Goal: Information Seeking & Learning: Learn about a topic

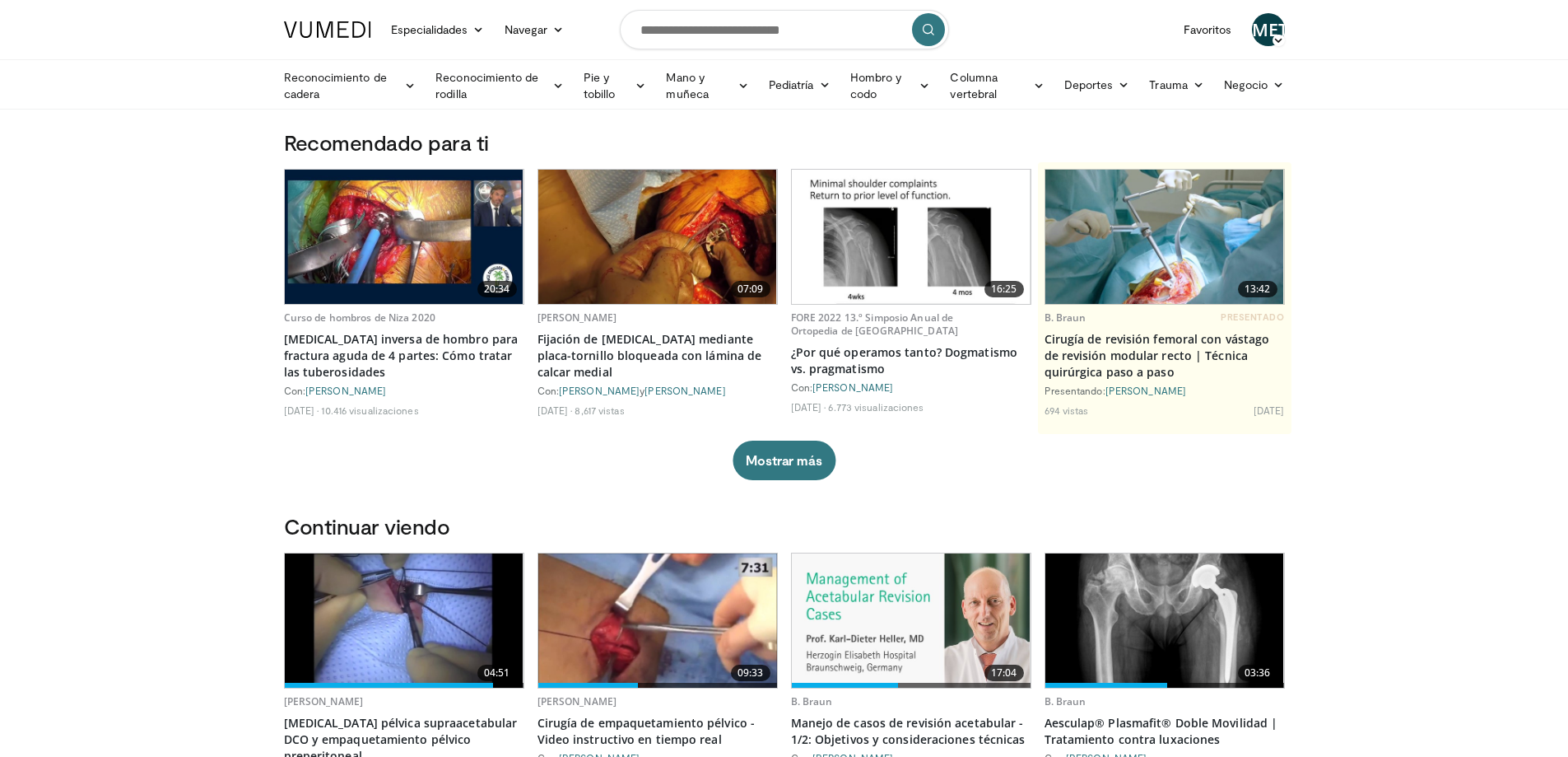
click at [1196, 81] on icon at bounding box center [1198, 84] width 12 height 12
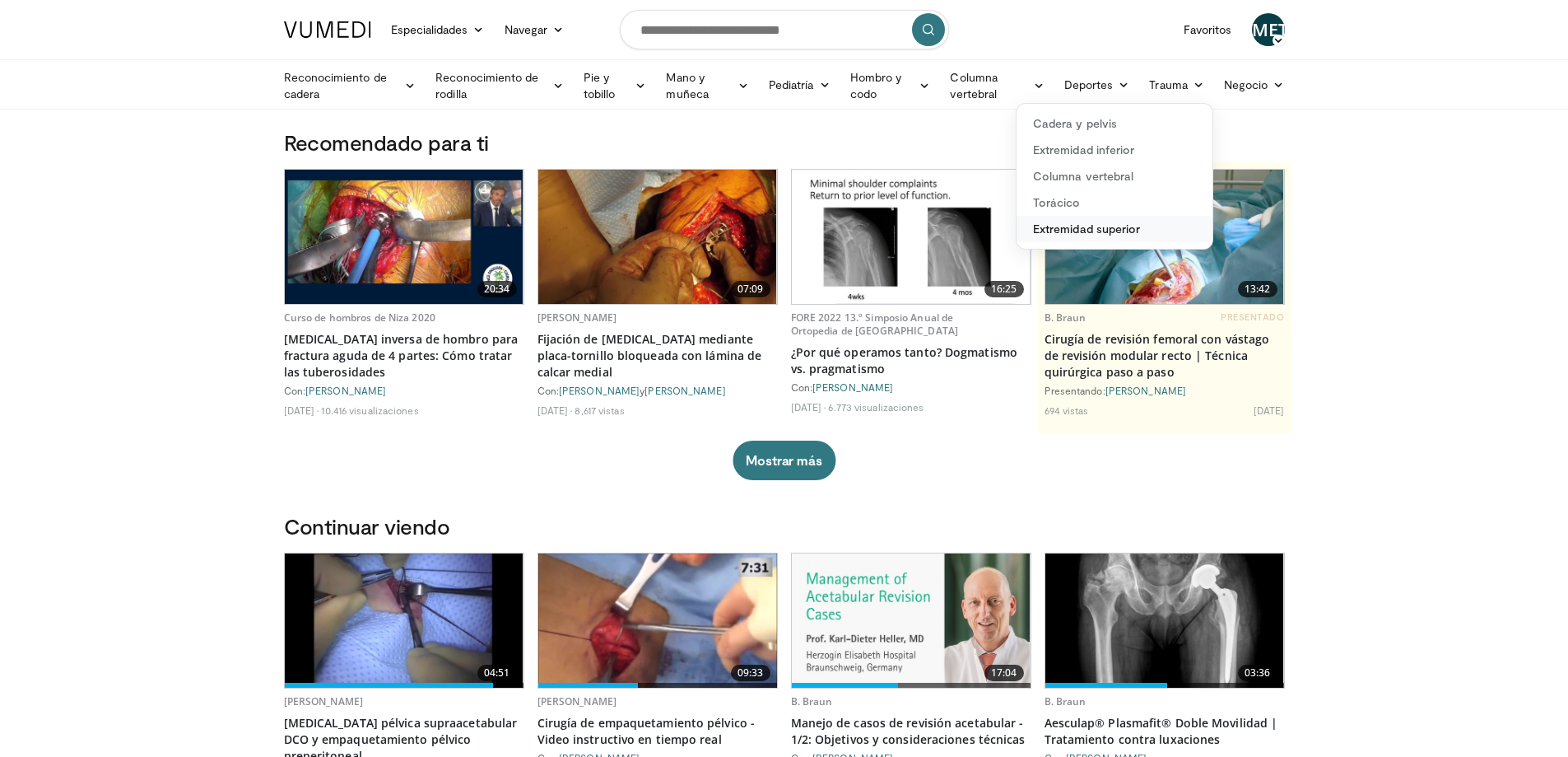
click at [1081, 233] on font "Extremidad superior" at bounding box center [1087, 229] width 107 height 14
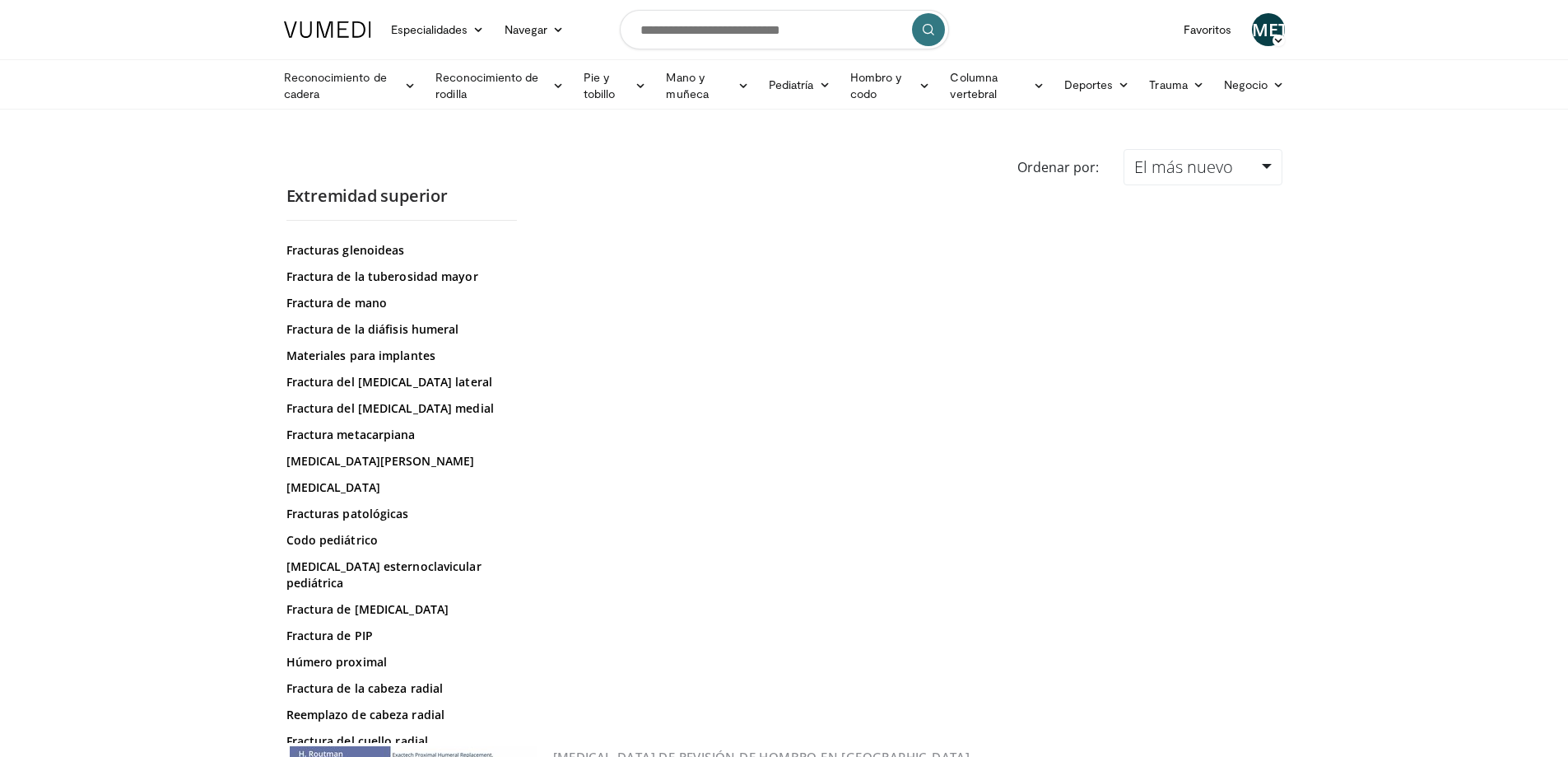
scroll to position [412, 0]
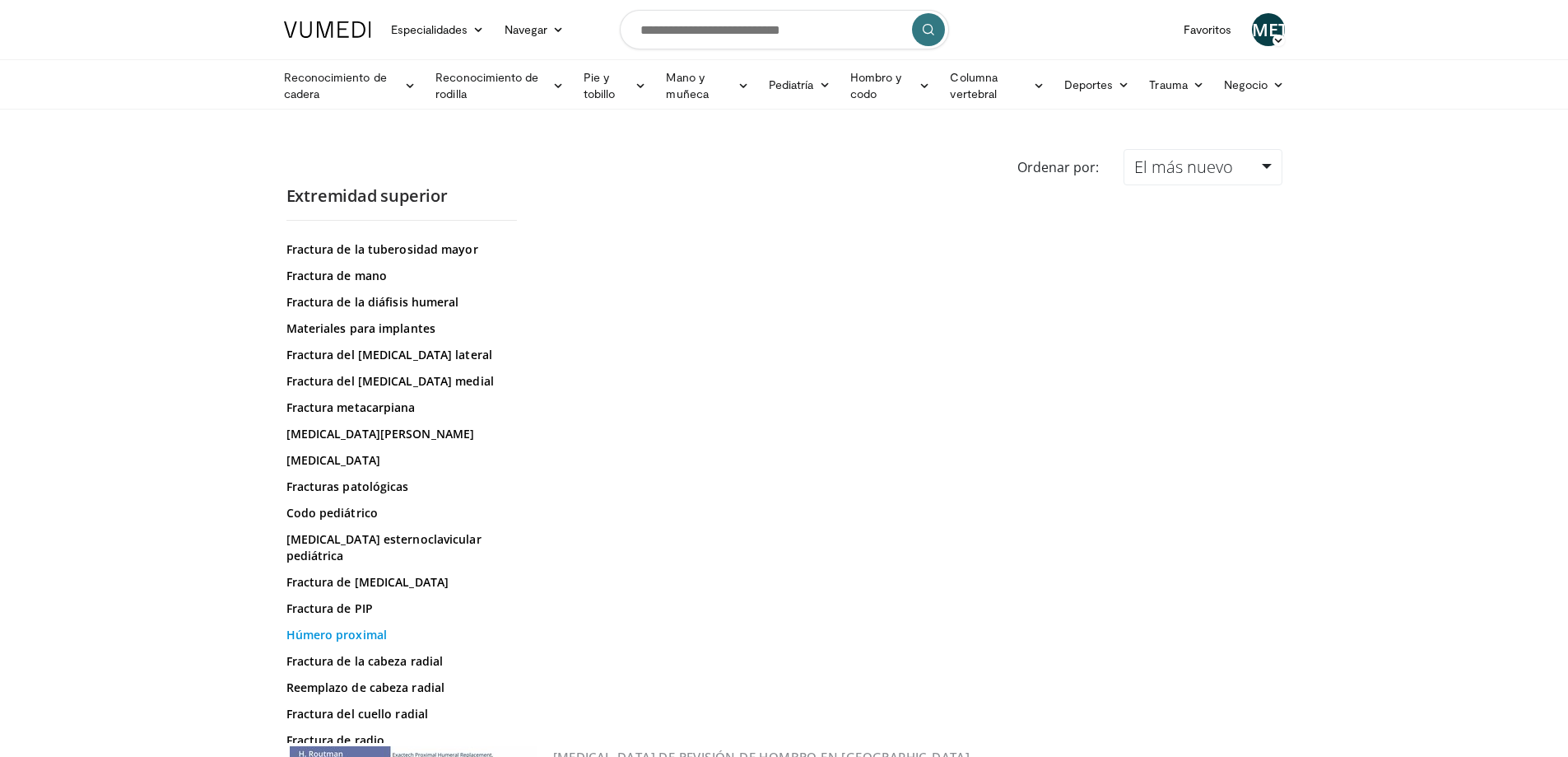
click at [361, 626] on font "Húmero proximal" at bounding box center [336, 634] width 101 height 15
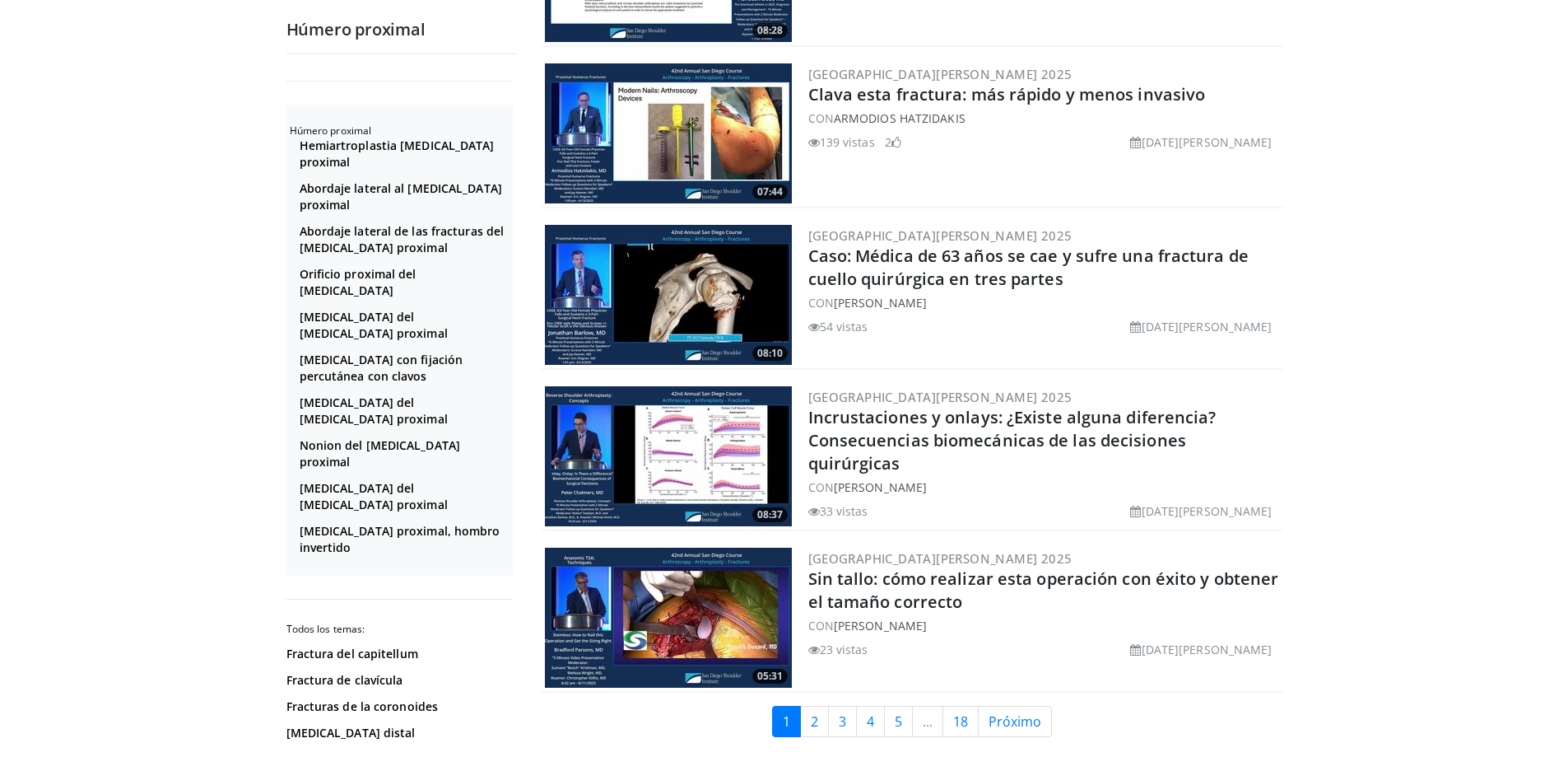
scroll to position [3541, 0]
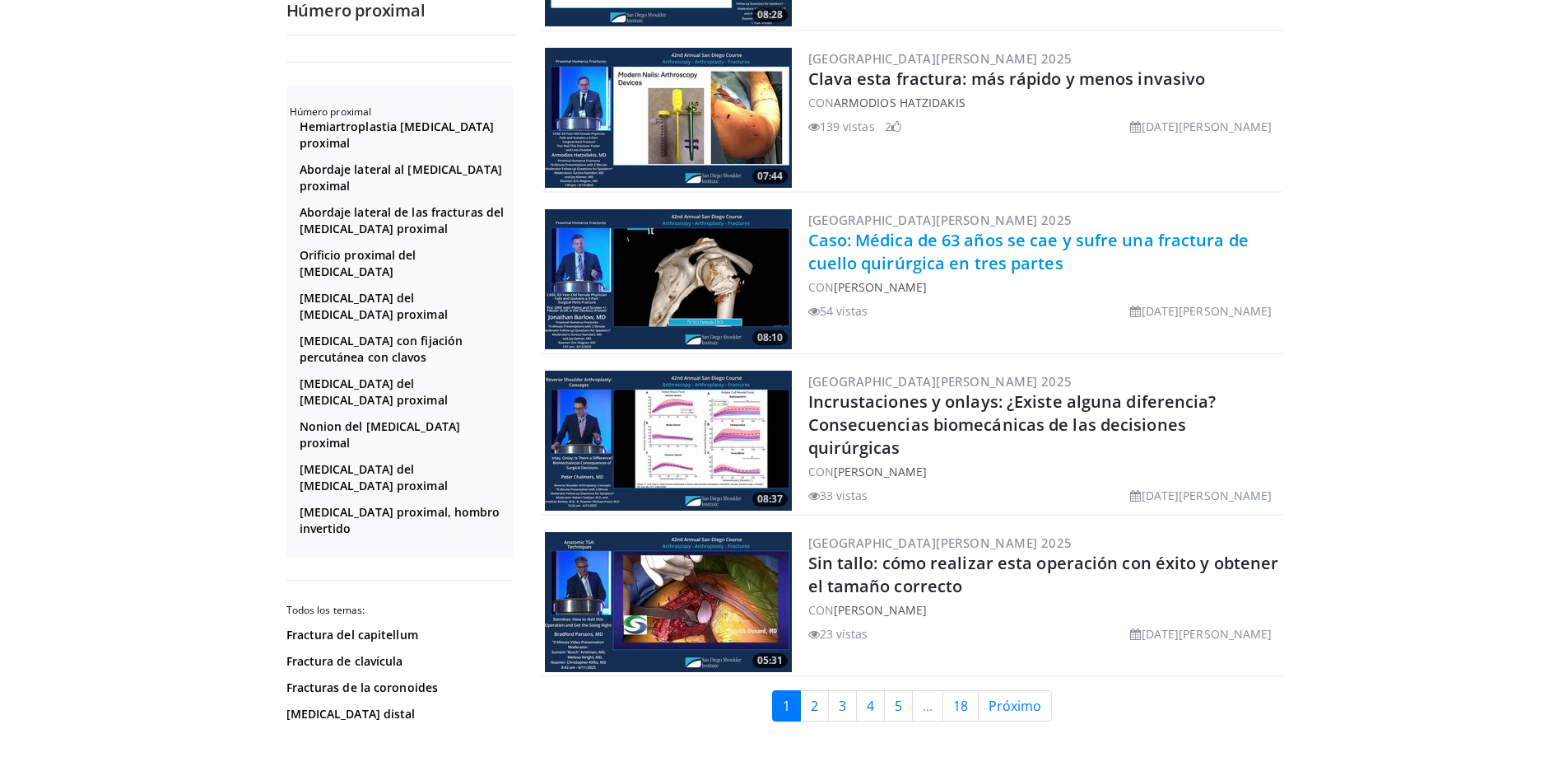
click at [933, 246] on font "Caso: Médica de 63 años se cae y sufre una fractura de cuello quirúrgica en tre…" at bounding box center [1029, 251] width 440 height 46
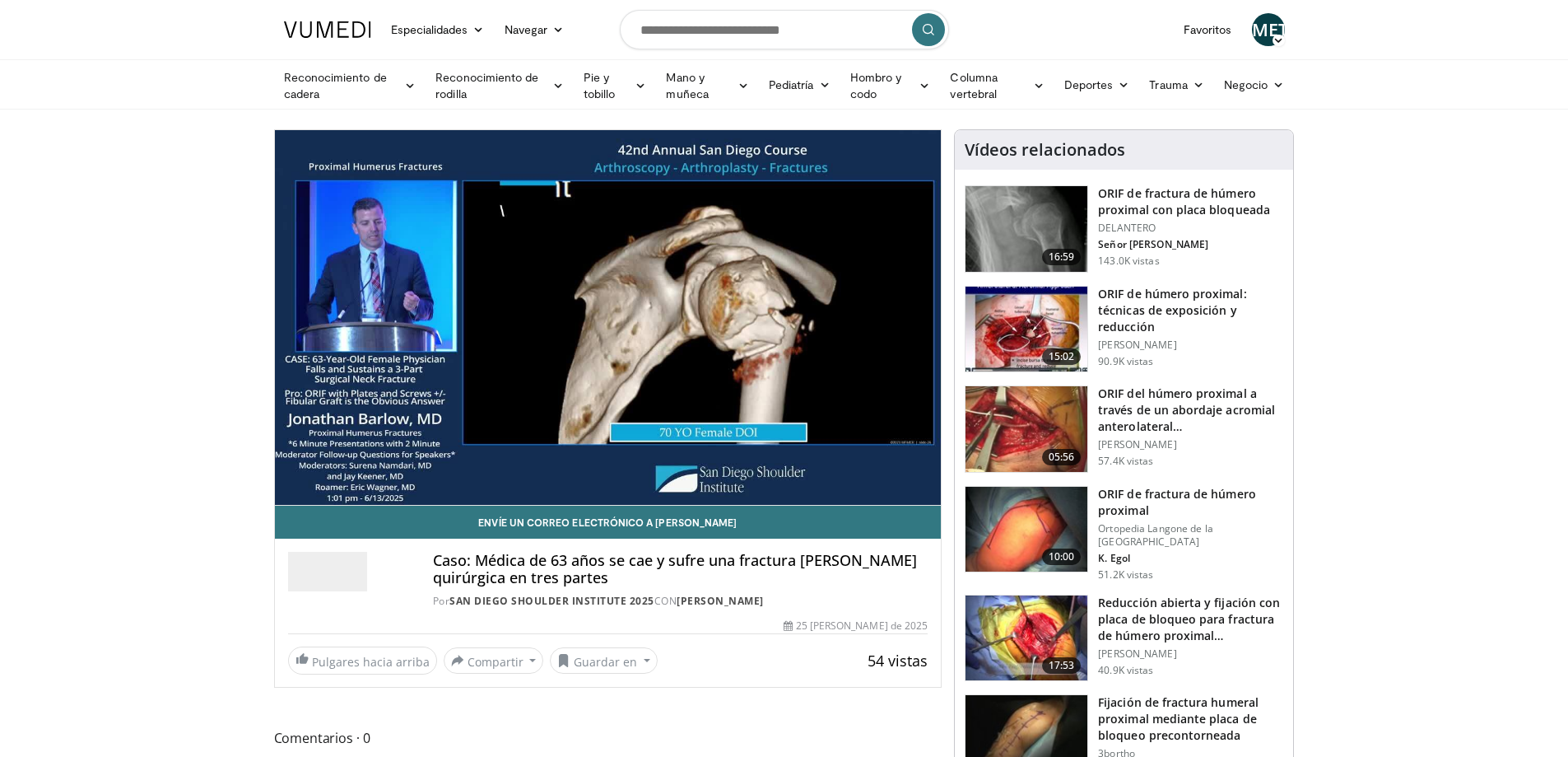
click at [1134, 311] on font "ORIF de húmero proximal: técnicas de exposición y reducción" at bounding box center [1173, 310] width 148 height 48
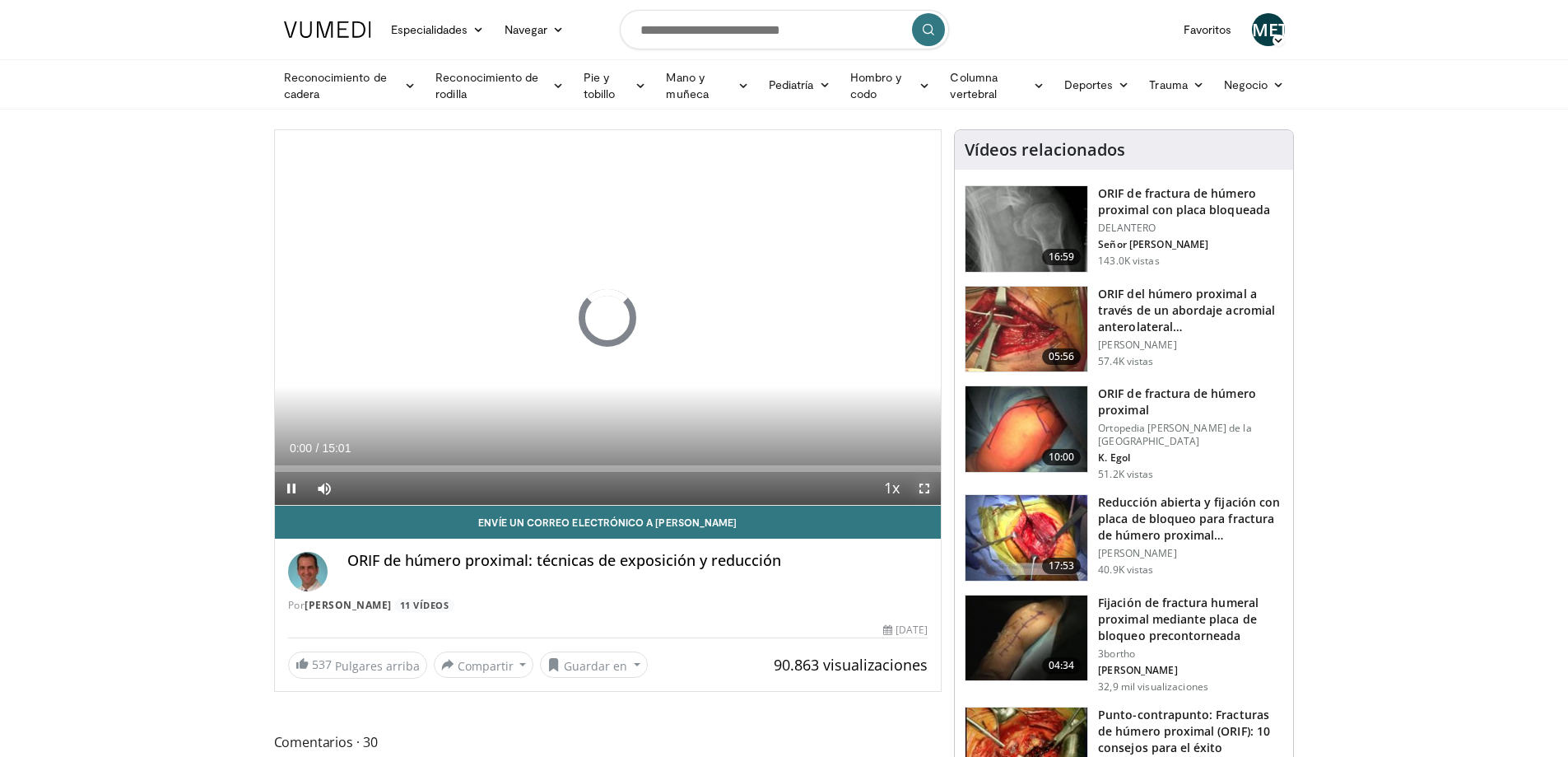
click at [918, 491] on span "Video Player" at bounding box center [924, 488] width 33 height 33
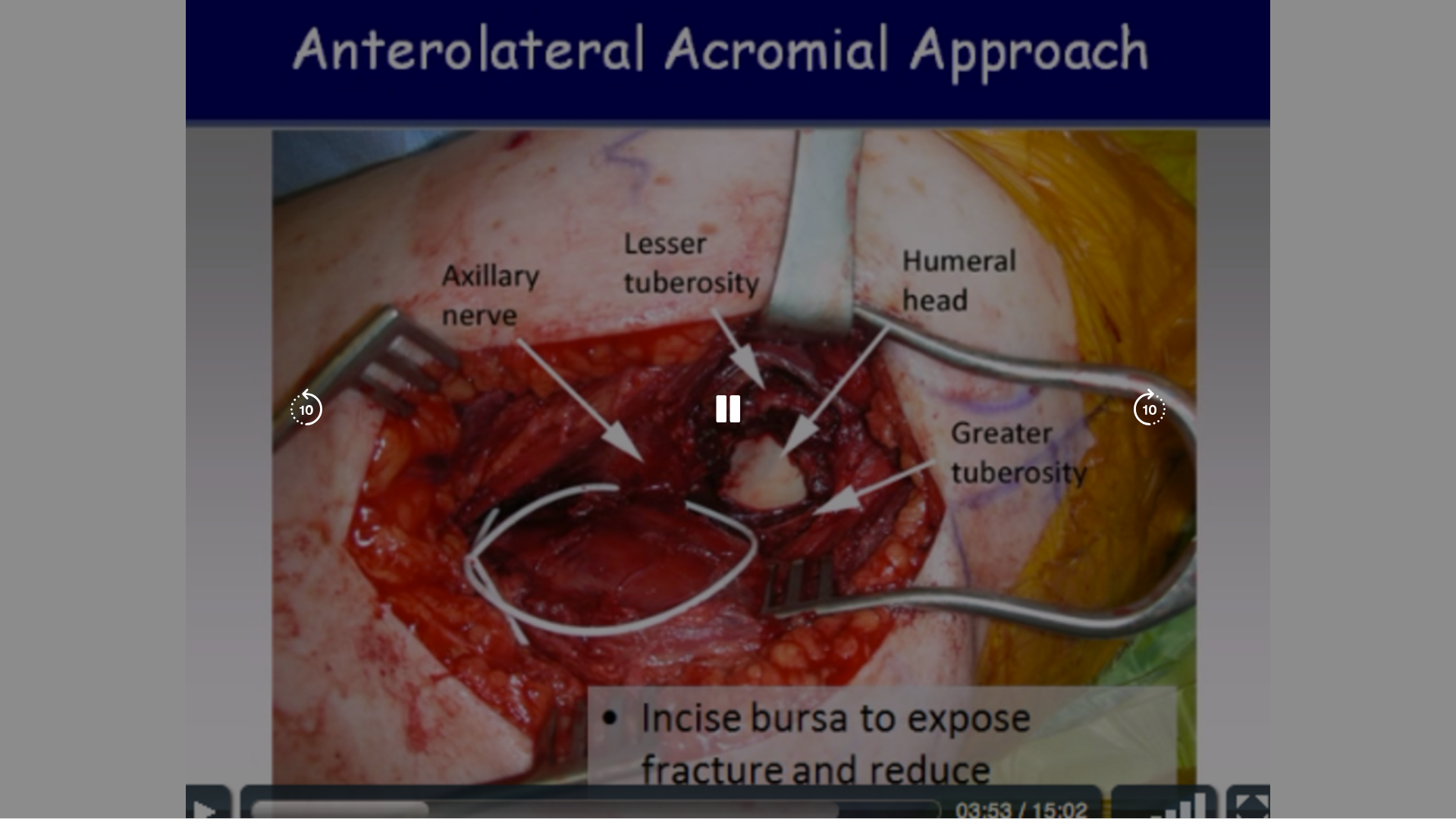
click at [1336, 165] on div "10 seconds Tap to unmute" at bounding box center [728, 409] width 1456 height 818
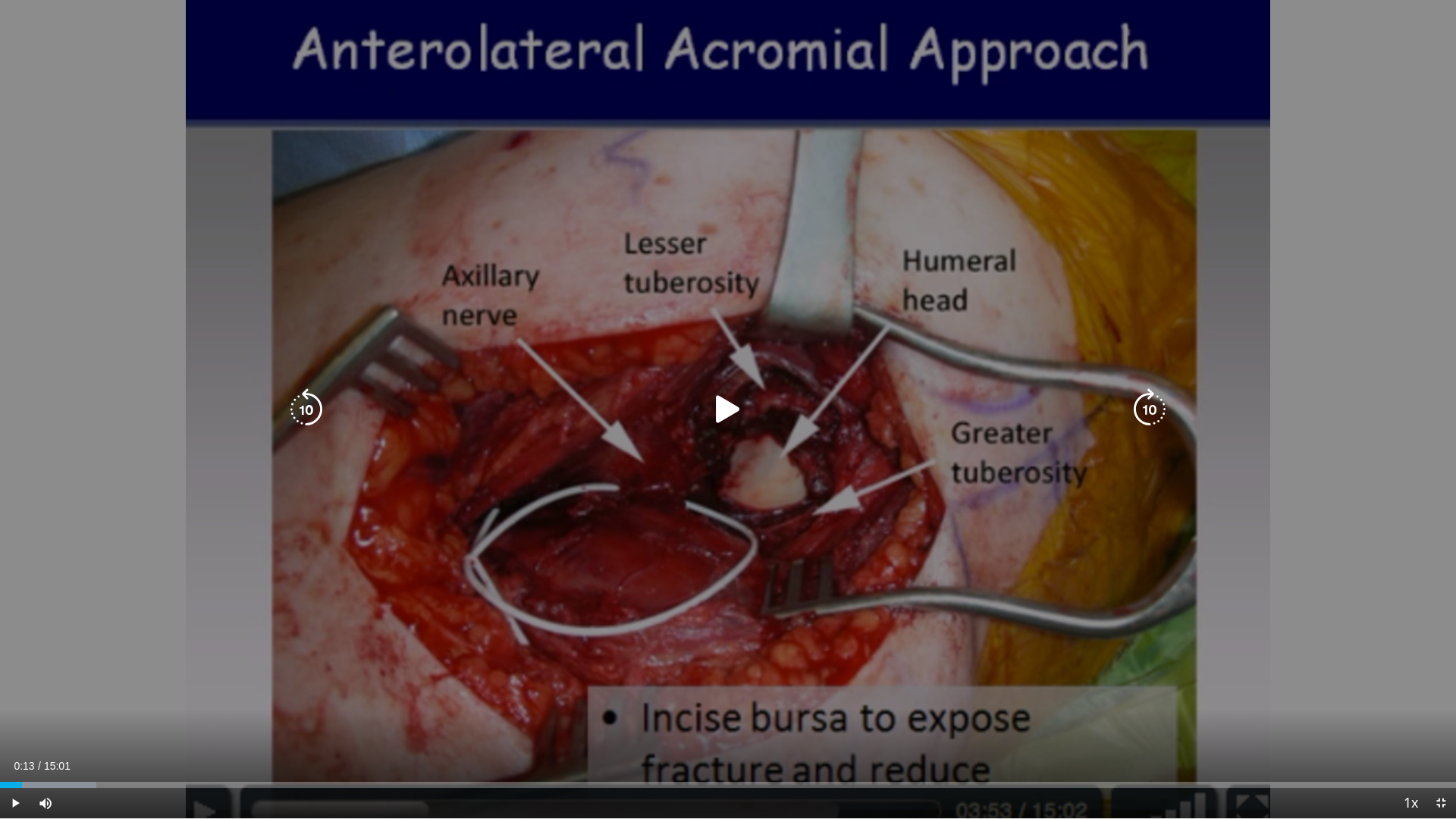
click at [722, 412] on icon "Video Player" at bounding box center [728, 410] width 43 height 43
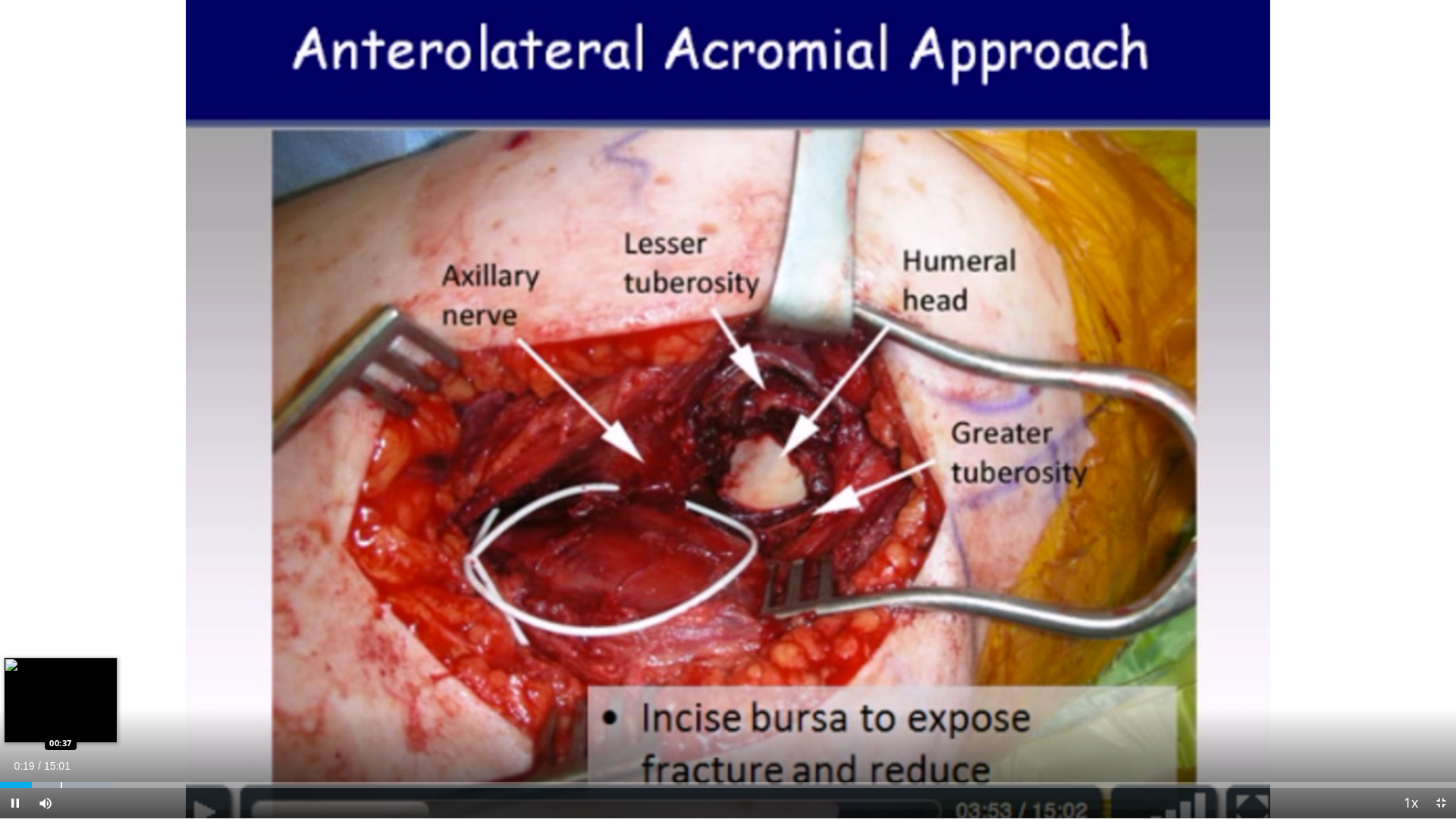
click at [61, 696] on div "Loaded : 7.74% 00:19 00:37" at bounding box center [728, 780] width 1456 height 14
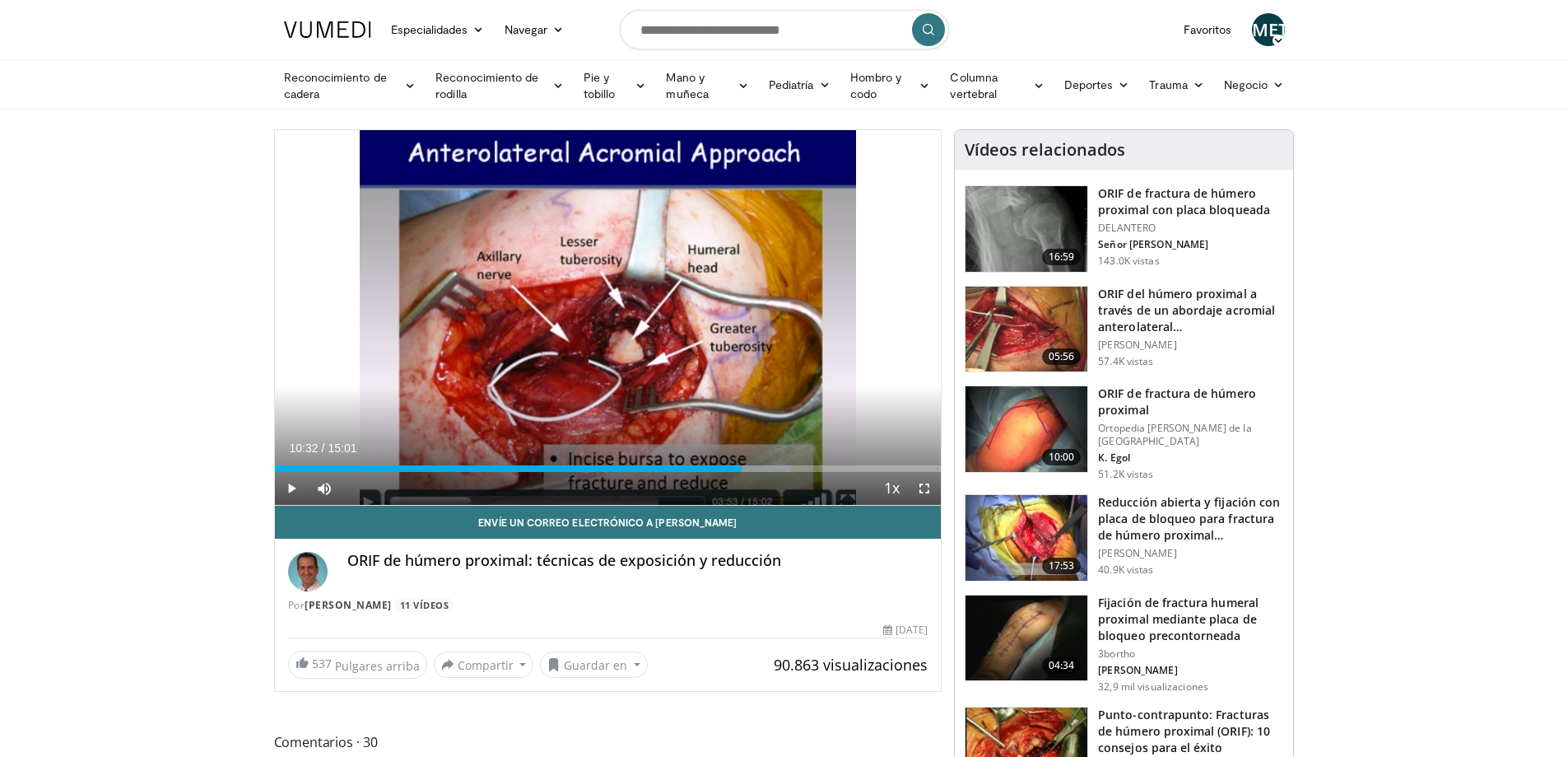
click at [1006, 440] on img at bounding box center [1026, 430] width 122 height 86
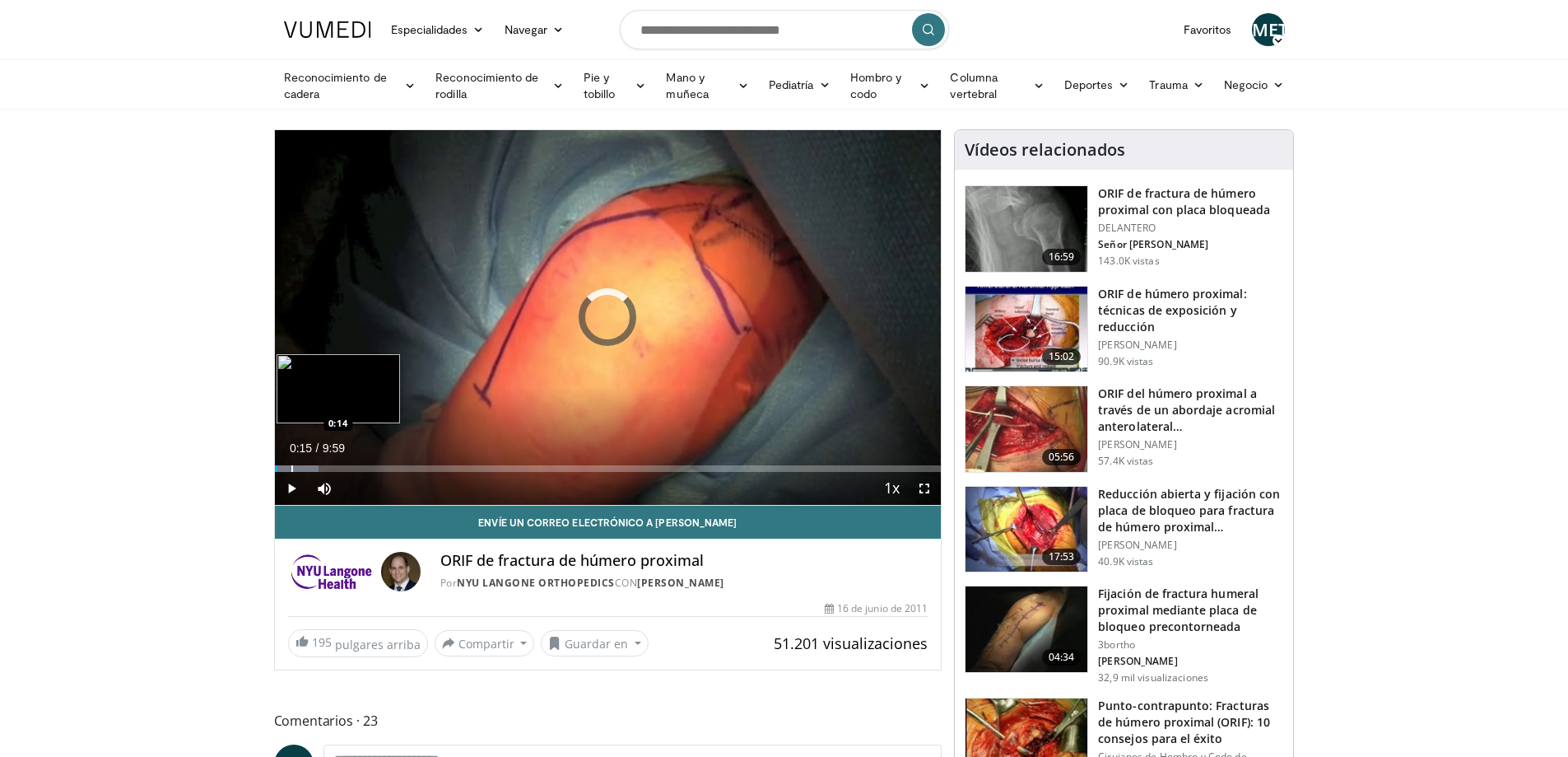
click at [292, 467] on div "Progress Bar" at bounding box center [292, 468] width 2 height 6
click at [312, 466] on div "Progress Bar" at bounding box center [313, 468] width 2 height 6
click at [335, 468] on div "Progress Bar" at bounding box center [336, 468] width 2 height 6
click at [354, 465] on video-js "**********" at bounding box center [607, 318] width 666 height 376
click at [360, 466] on div "Progress Bar" at bounding box center [361, 468] width 2 height 6
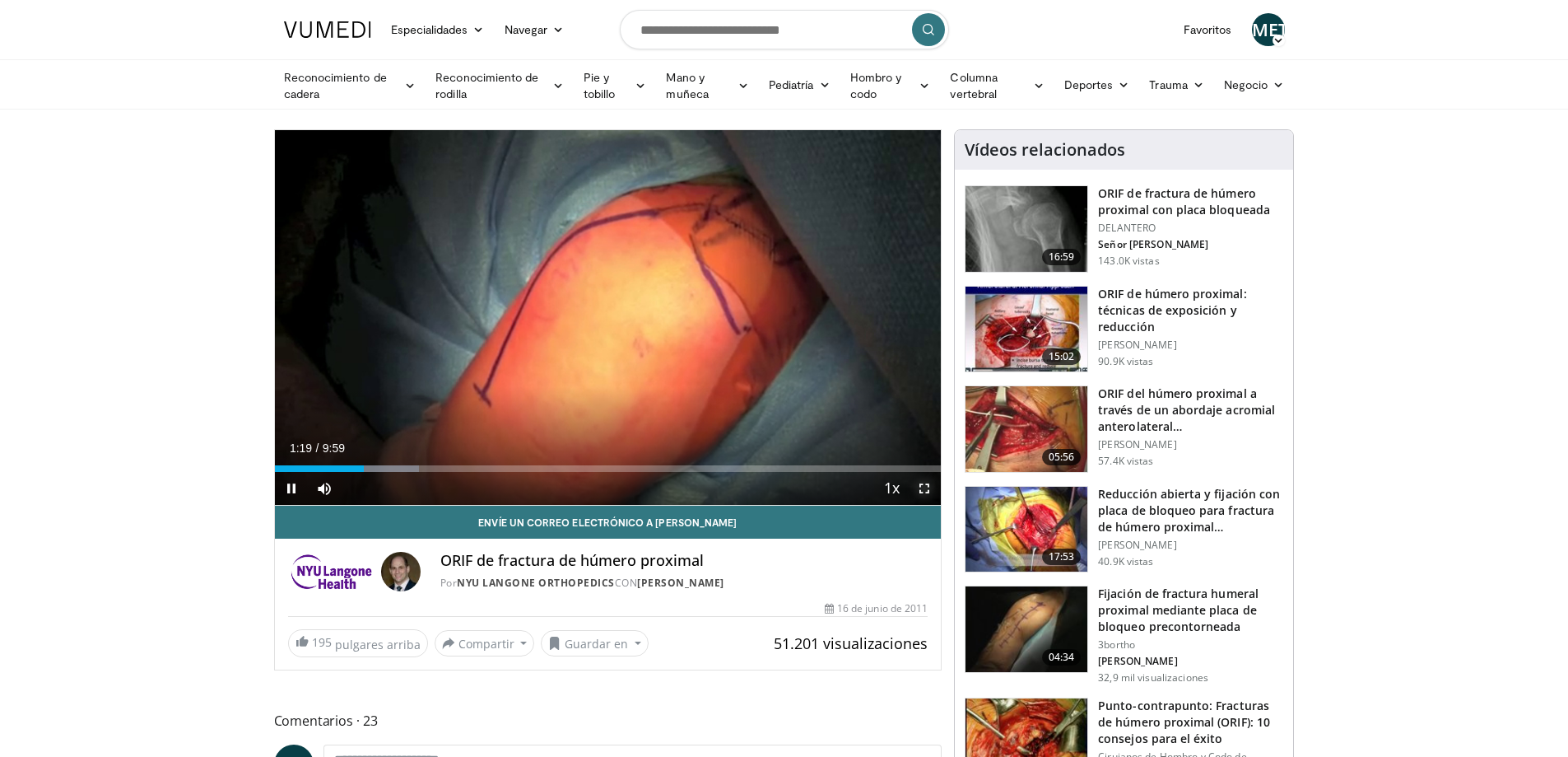
click at [922, 485] on span "Video Player" at bounding box center [924, 488] width 33 height 33
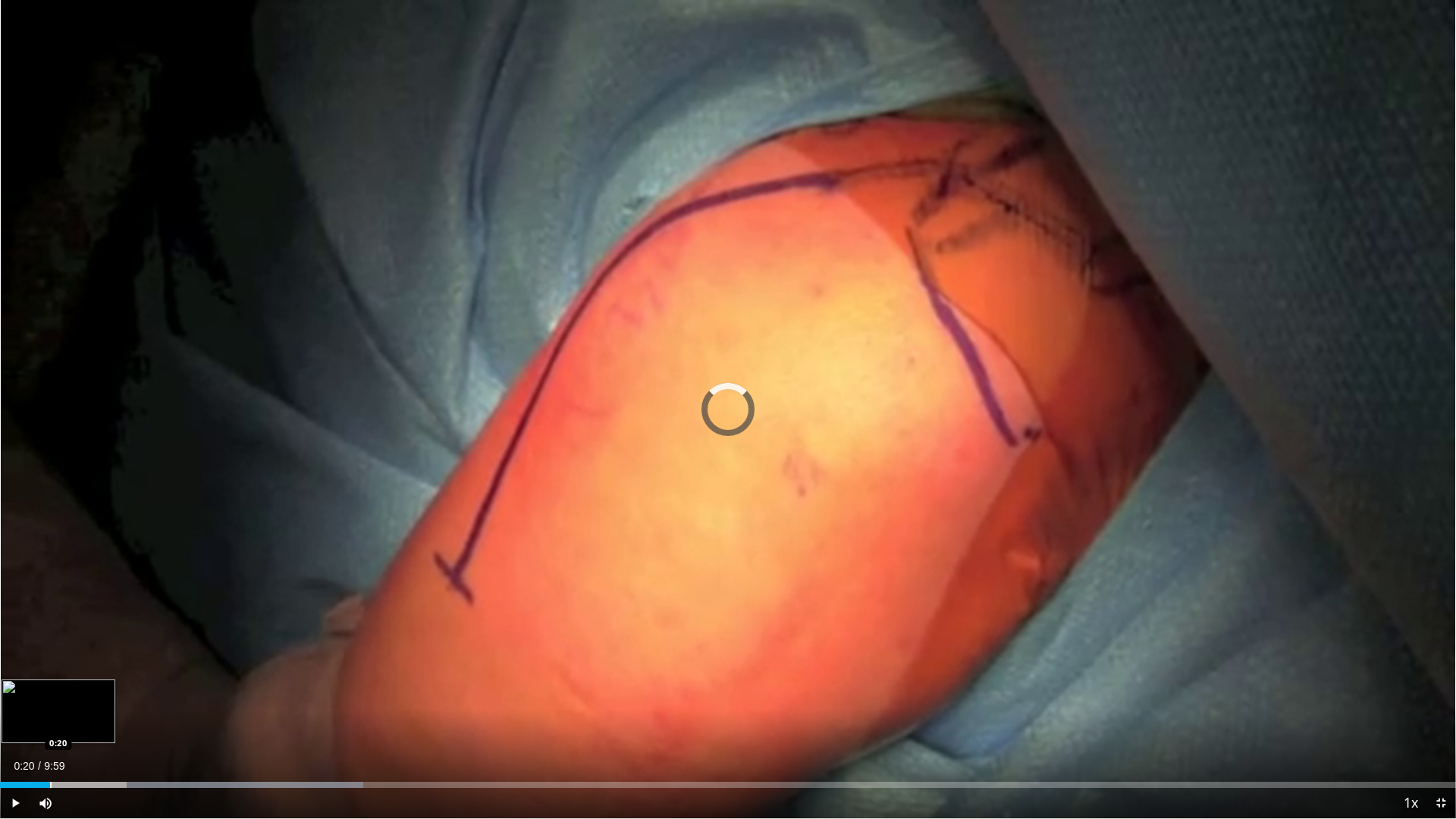
click at [50, 696] on div "Loaded : 24.95% 0:20 0:20" at bounding box center [728, 780] width 1456 height 14
click at [65, 696] on div "Progress Bar" at bounding box center [65, 784] width 2 height 6
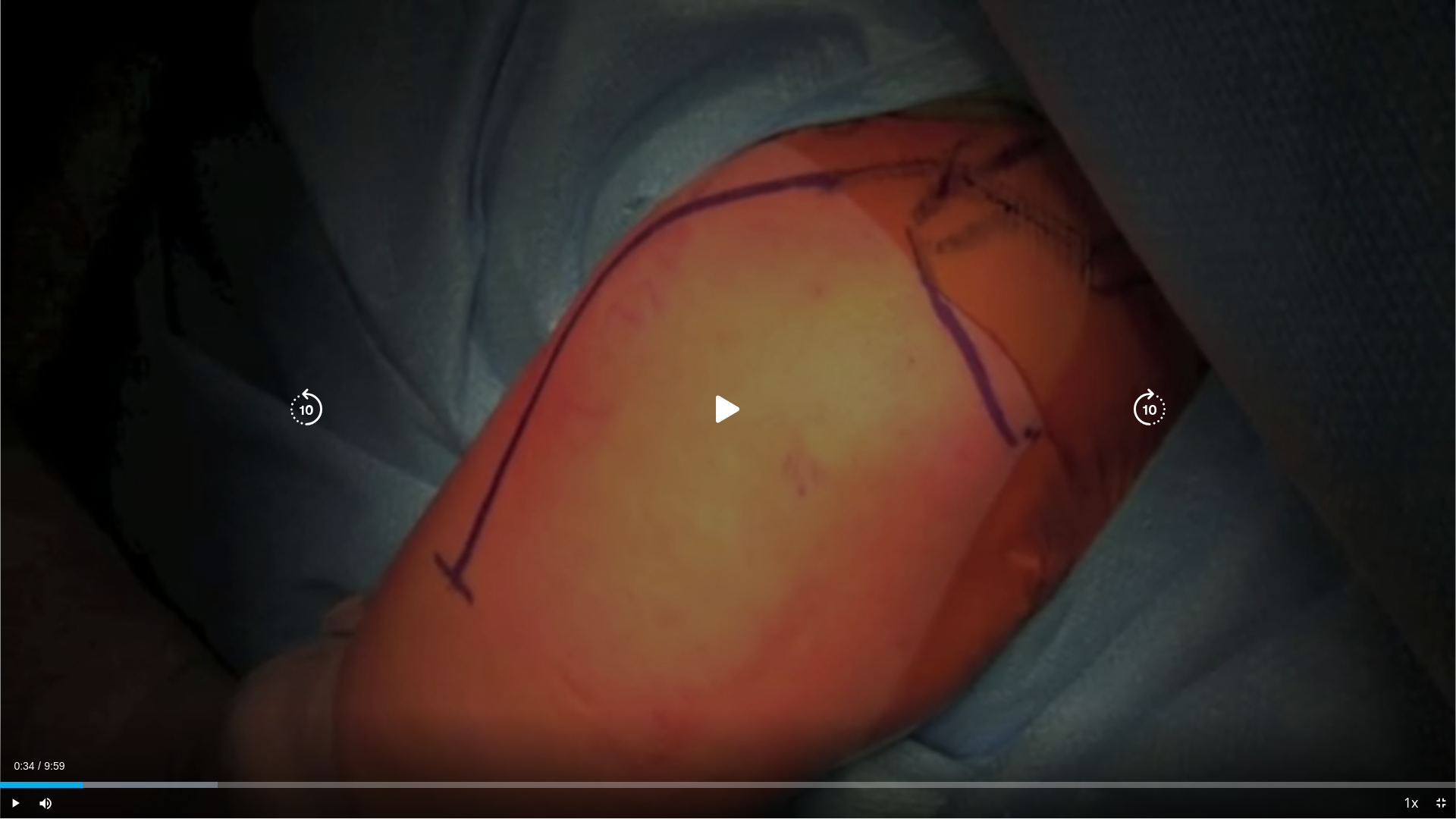
click at [0, 0] on div "Progress Bar" at bounding box center [0, 0] width 0 height 0
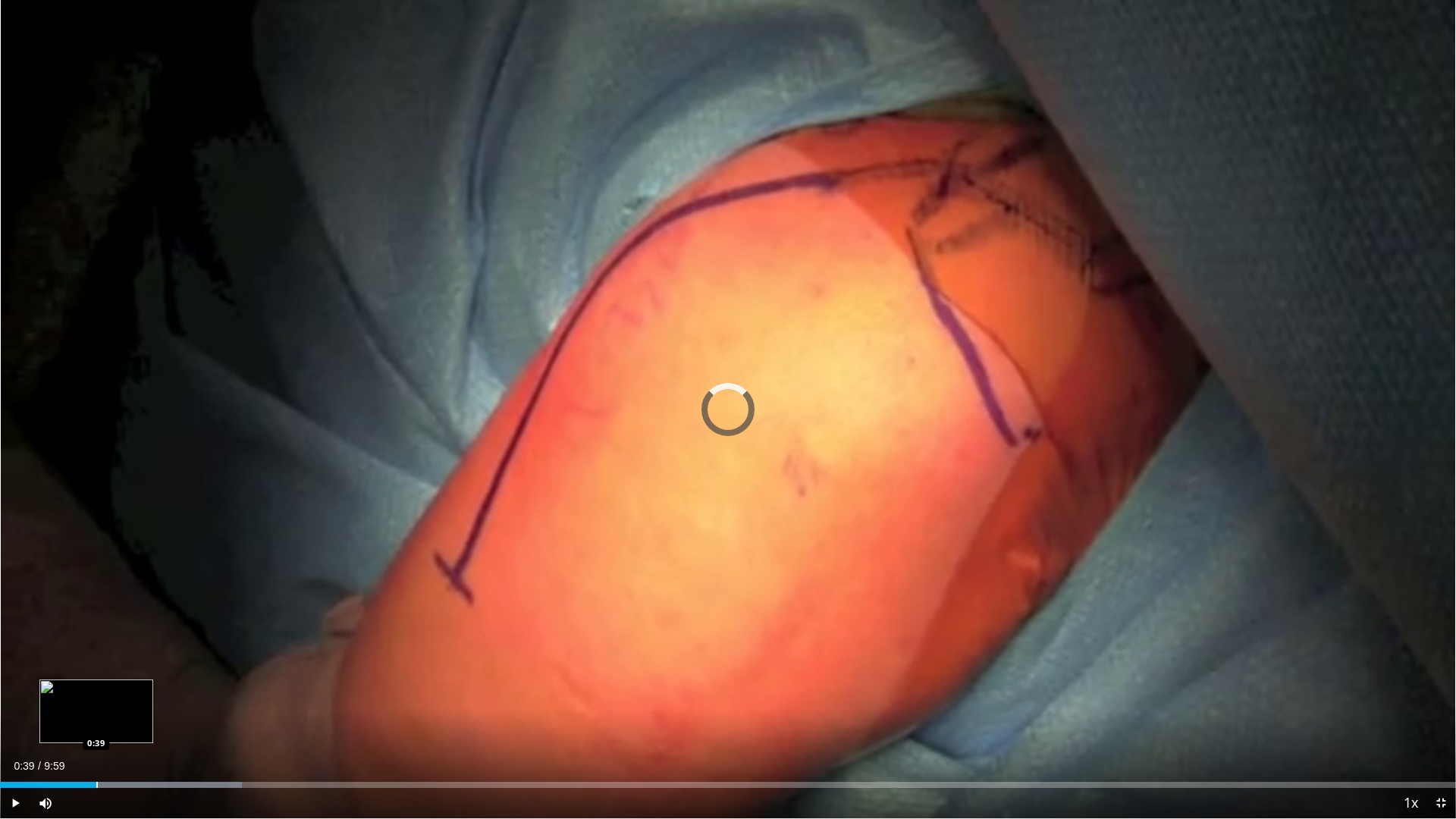
drag, startPoint x: 96, startPoint y: 782, endPoint x: 105, endPoint y: 784, distance: 9.2
click at [97, 696] on div "Progress Bar" at bounding box center [97, 784] width 2 height 6
click at [108, 696] on div "Progress Bar" at bounding box center [107, 784] width 2 height 6
click at [119, 696] on video-js "**********" at bounding box center [728, 410] width 1456 height 819
click at [136, 696] on div "Loaded : 18.29% 0:46 0:55" at bounding box center [728, 780] width 1456 height 14
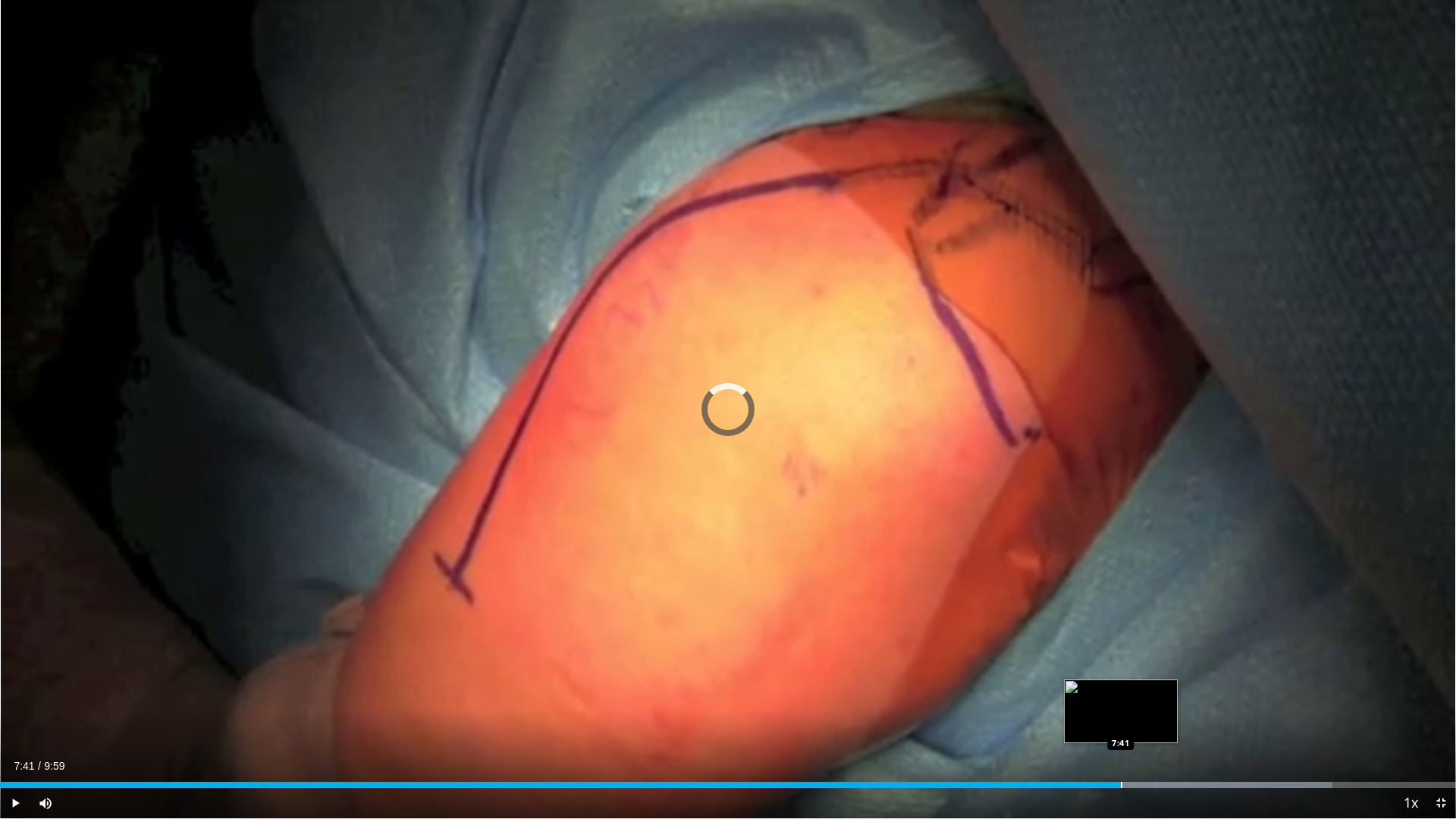
click at [1121, 696] on div "Progress Bar" at bounding box center [1121, 784] width 2 height 6
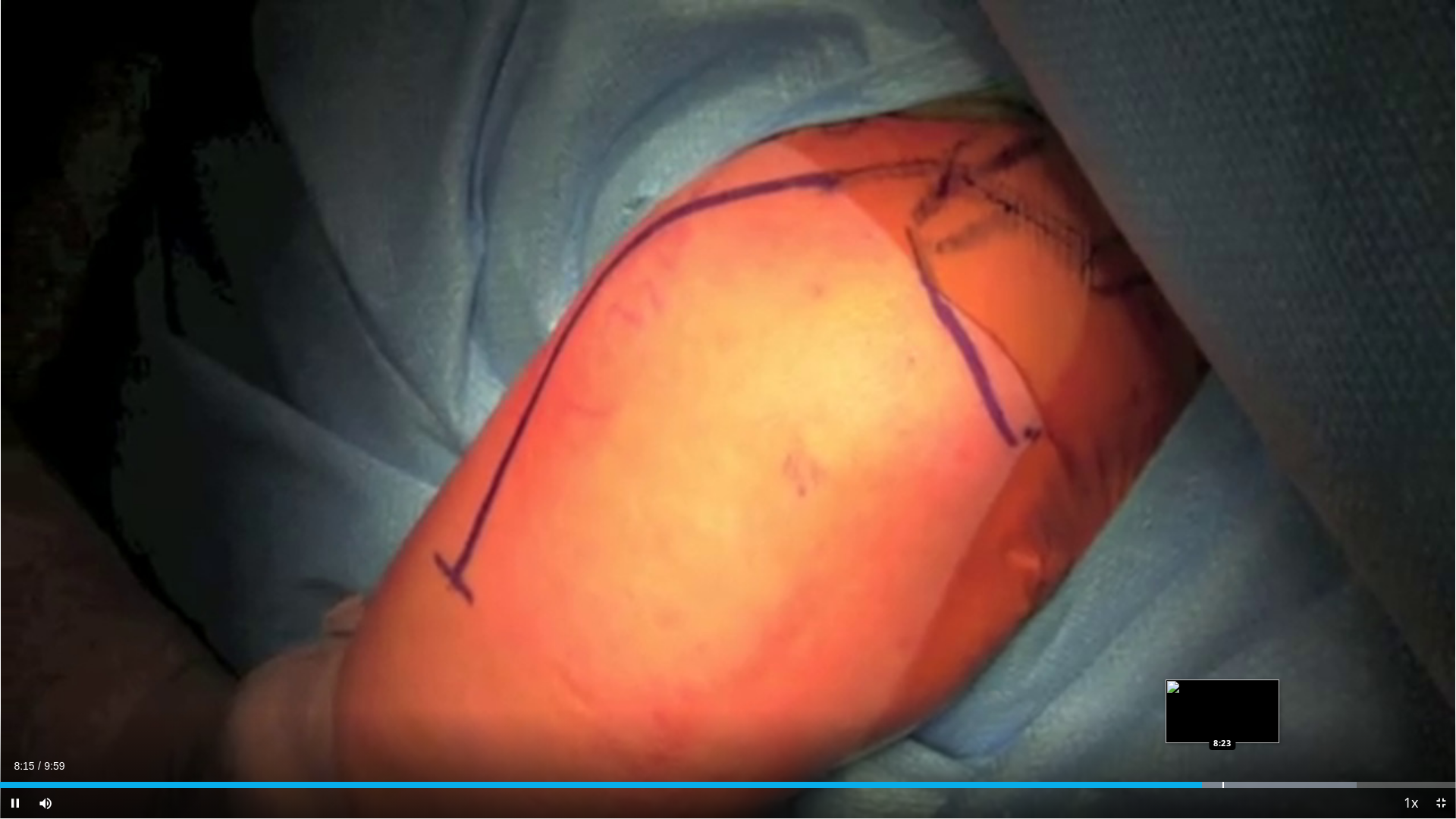
click at [1222, 696] on div "Progress Bar" at bounding box center [1223, 784] width 2 height 6
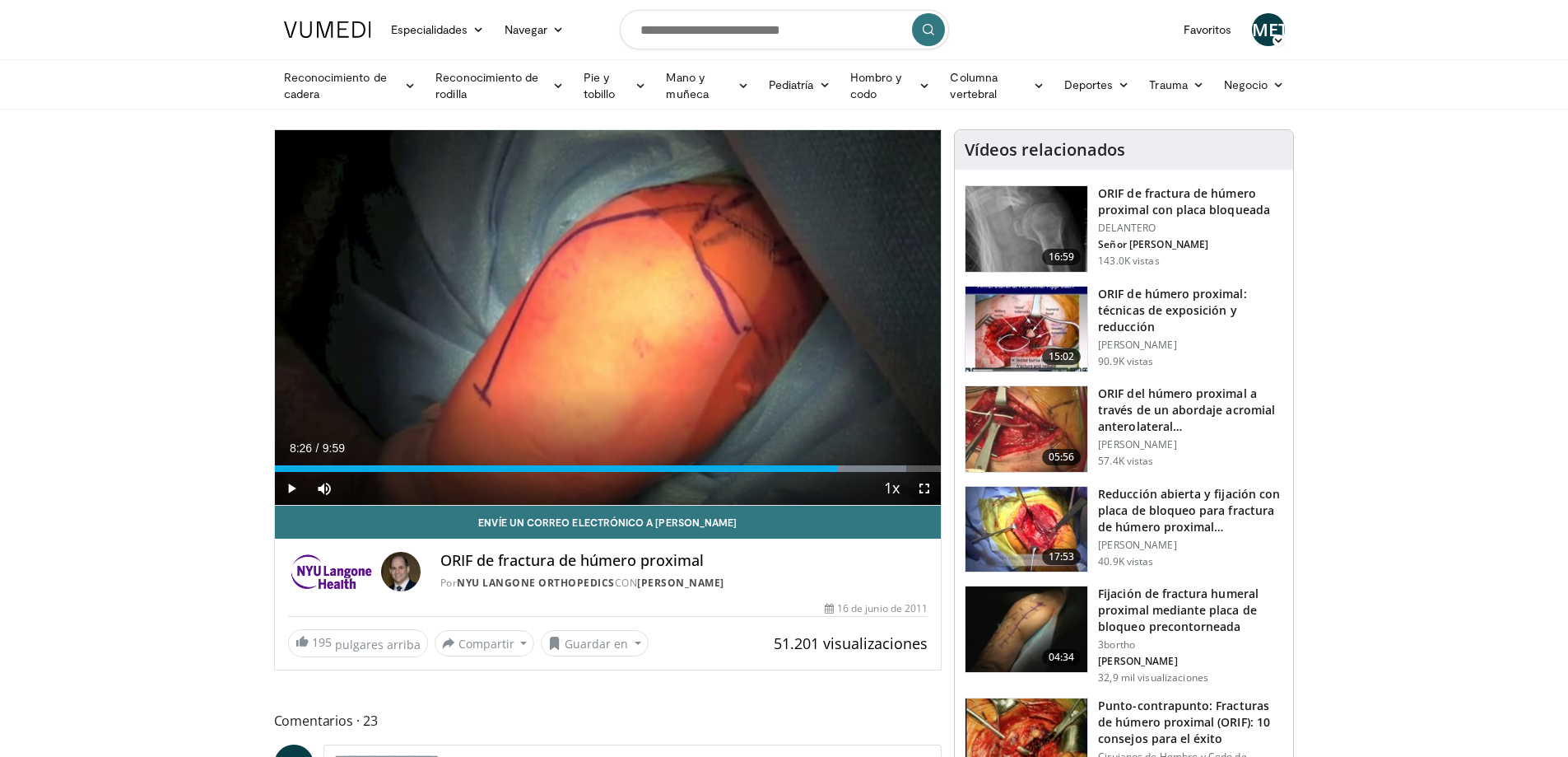
click at [1031, 532] on img at bounding box center [1026, 530] width 122 height 86
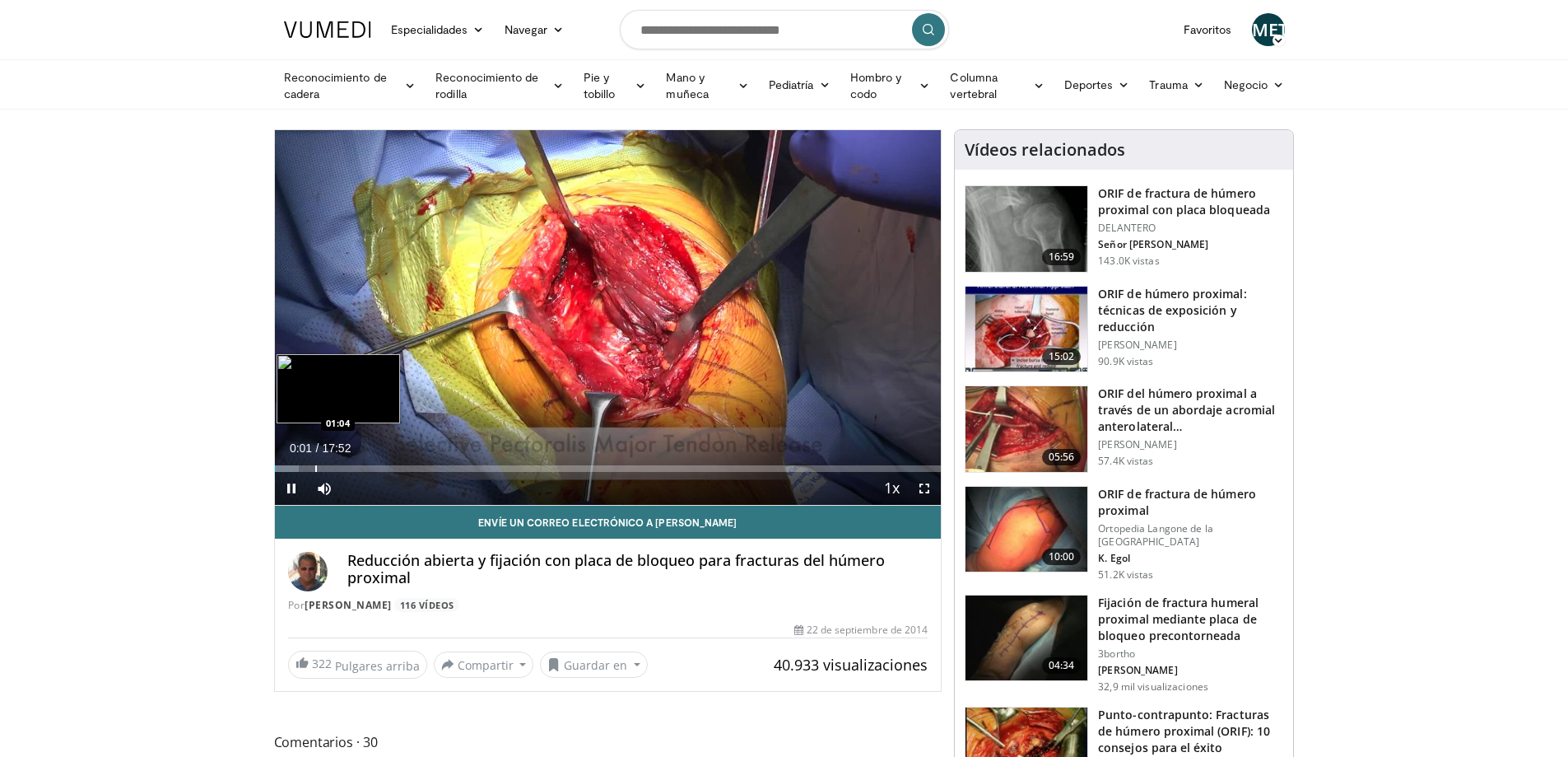
click at [315, 465] on div "Progress Bar" at bounding box center [316, 468] width 2 height 6
click at [921, 490] on span "Video Player" at bounding box center [924, 488] width 33 height 33
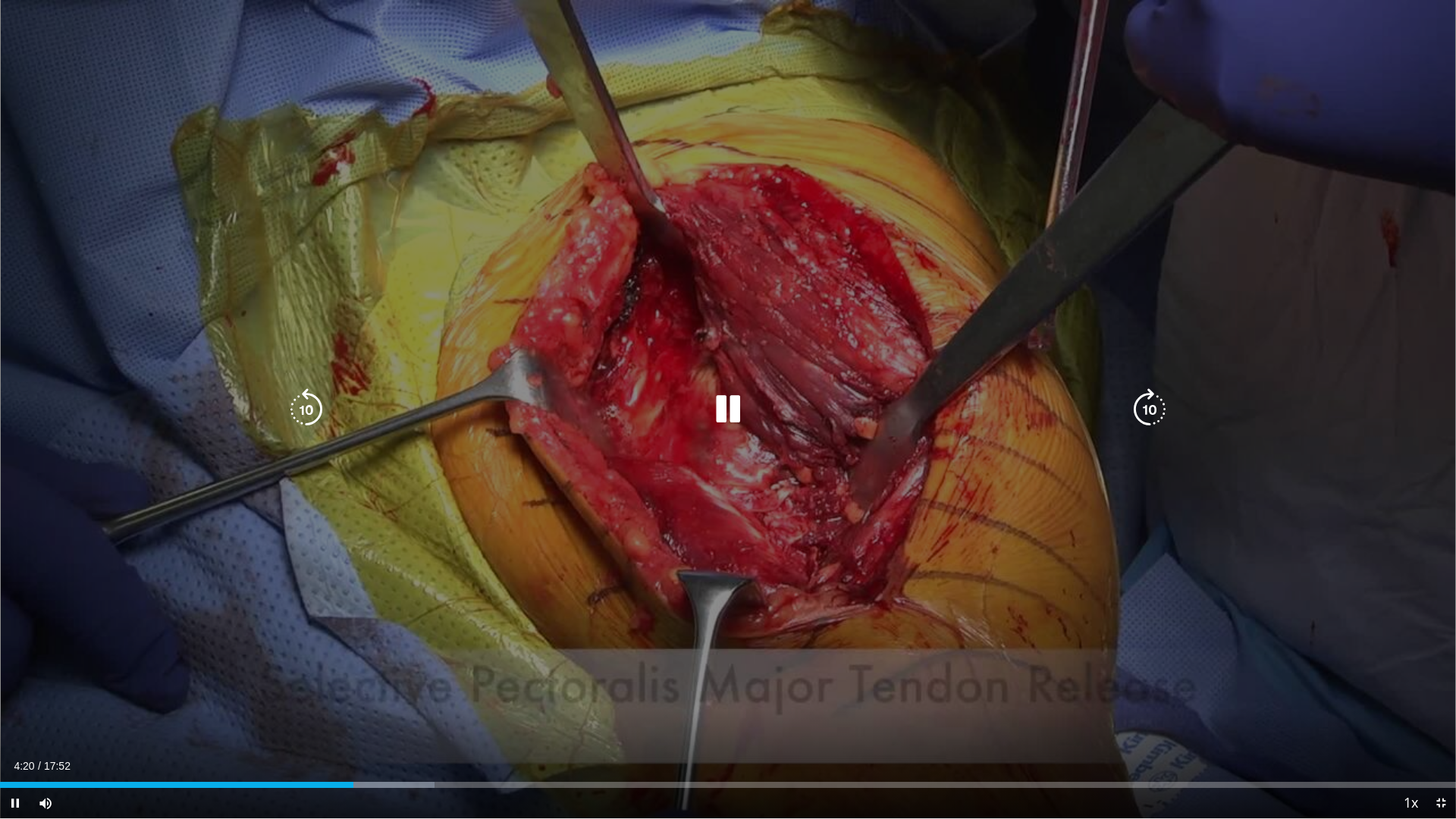
click at [728, 407] on icon "Video Player" at bounding box center [728, 410] width 43 height 43
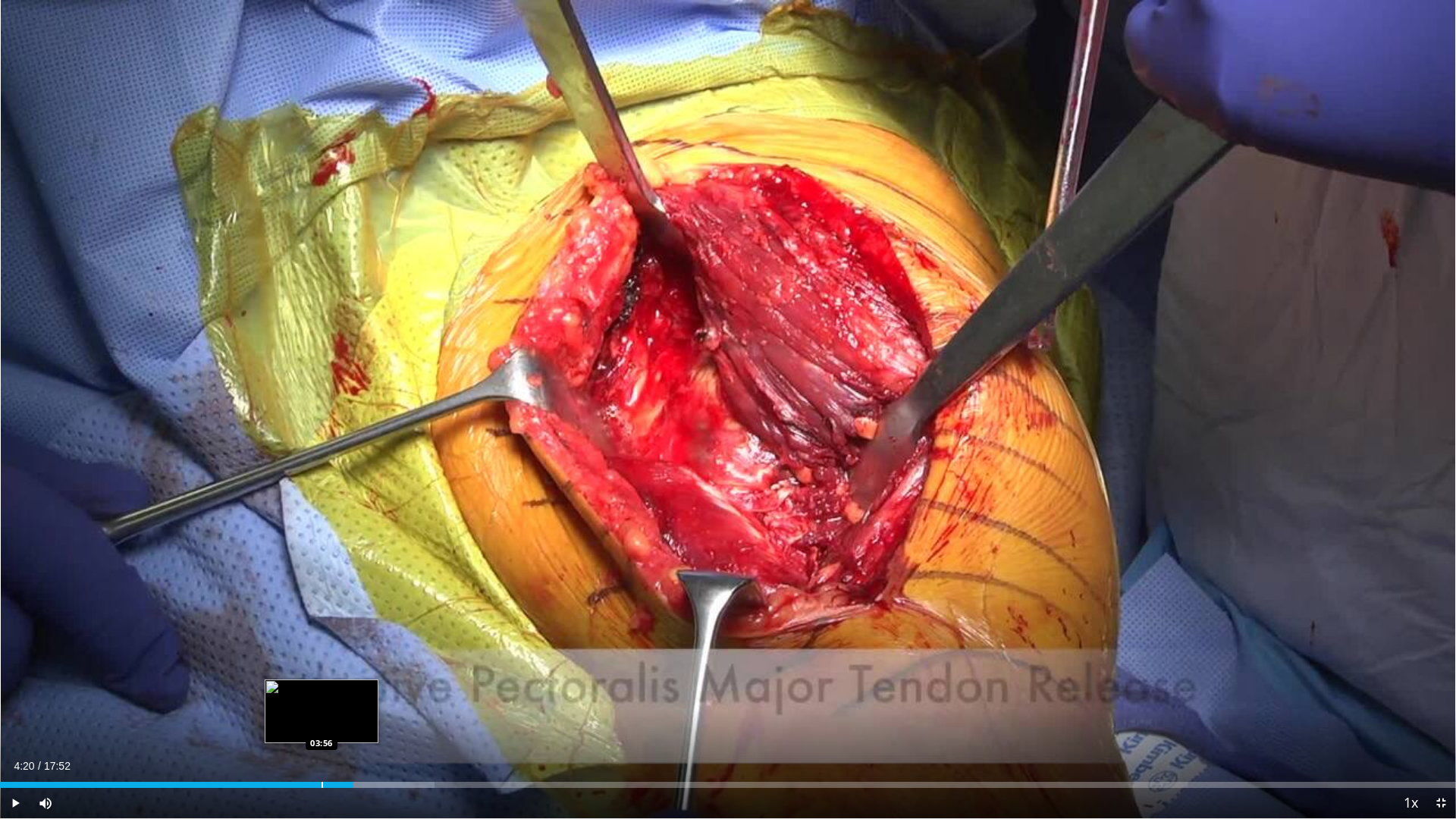
click at [321, 696] on div "Loaded : 29.86% 04:20 03:56" at bounding box center [728, 780] width 1456 height 14
drag, startPoint x: 294, startPoint y: 781, endPoint x: 356, endPoint y: 777, distance: 62.1
click at [294, 696] on div "Loaded : 29.86% 03:56 03:36" at bounding box center [728, 780] width 1456 height 14
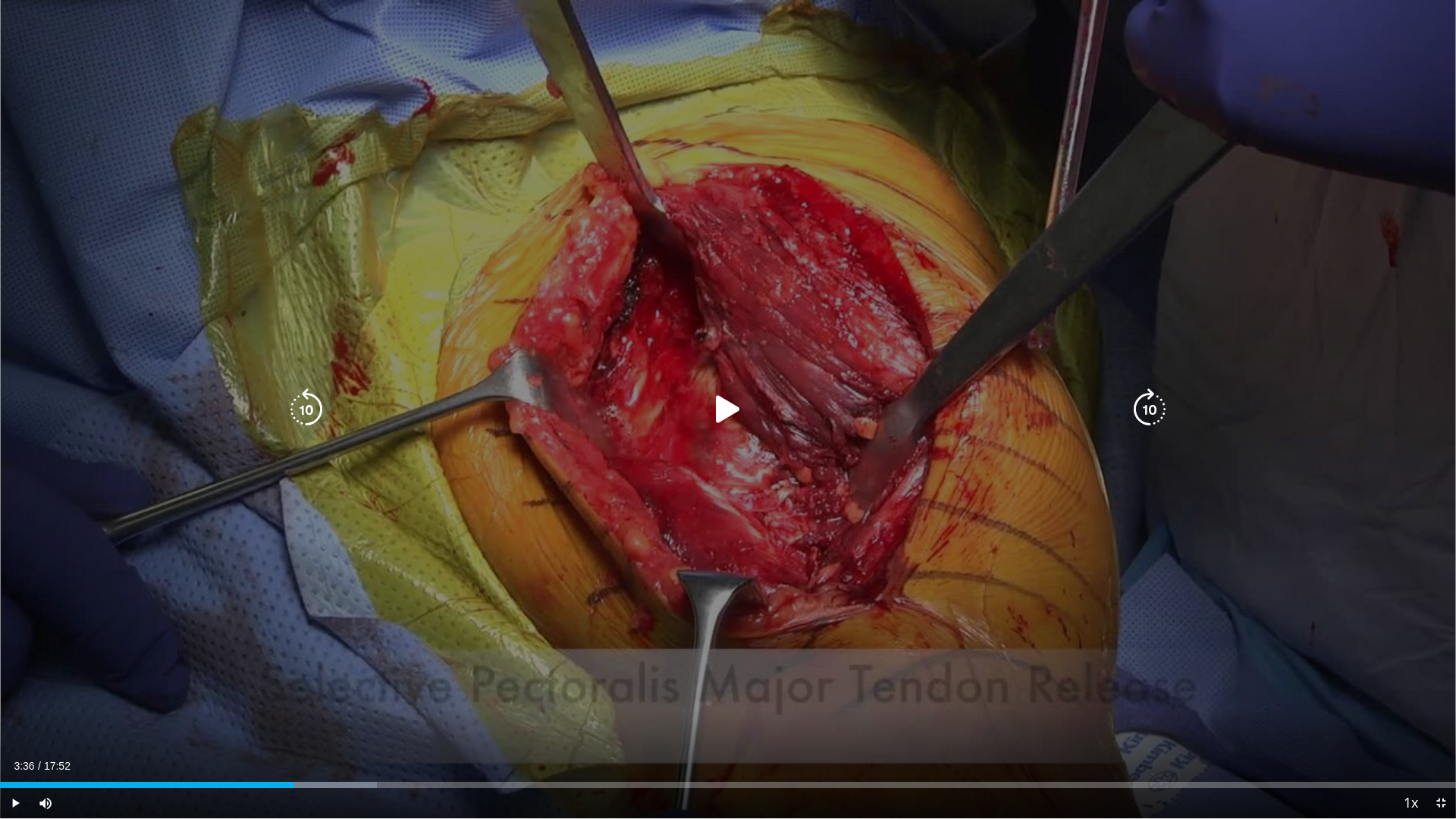
click at [714, 410] on icon "Video Player" at bounding box center [728, 410] width 43 height 43
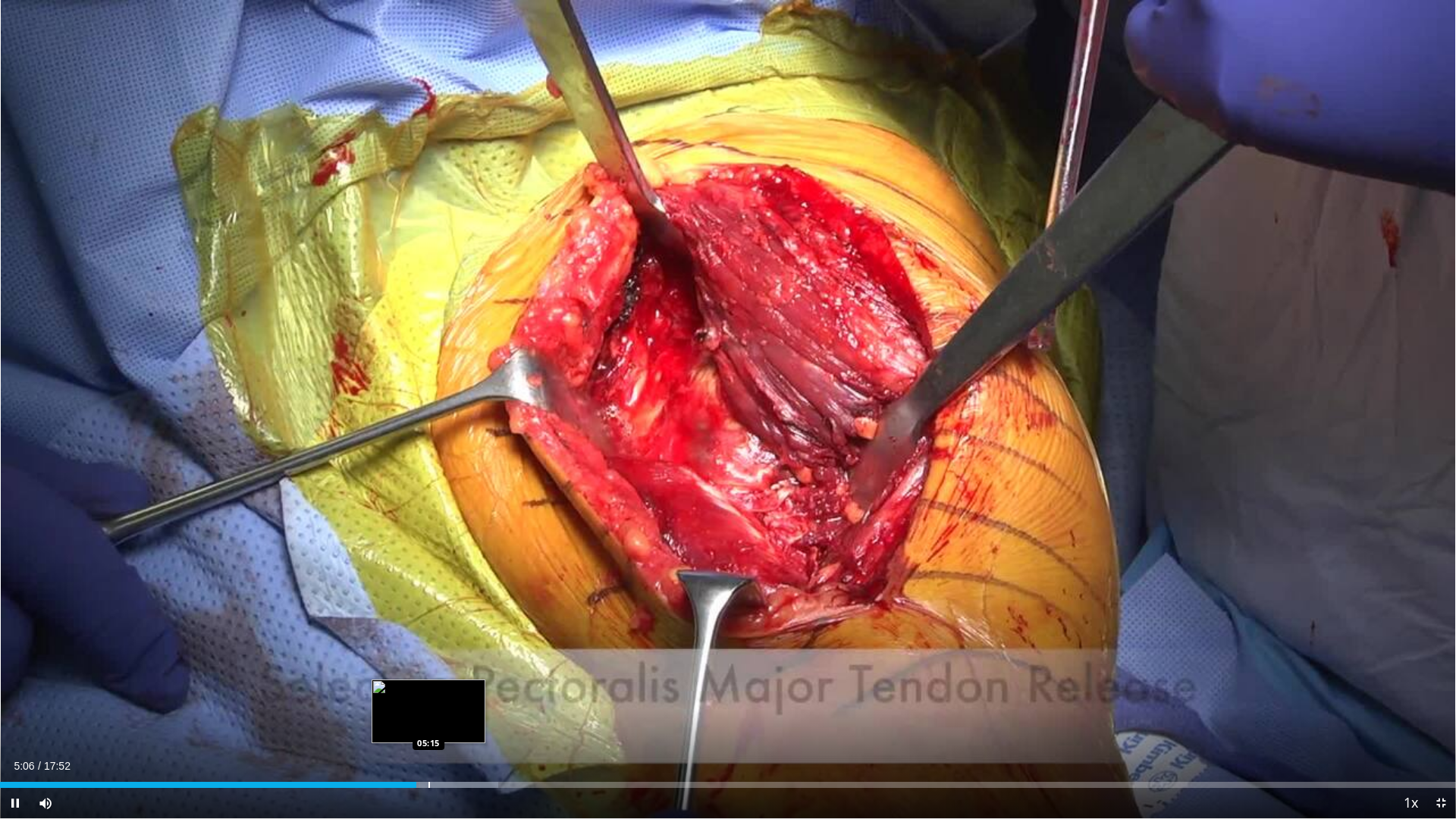
click at [428, 696] on div "Progress Bar" at bounding box center [429, 784] width 2 height 6
click at [443, 696] on div "Progress Bar" at bounding box center [444, 784] width 2 height 6
click at [463, 696] on div "Progress Bar" at bounding box center [464, 784] width 2 height 6
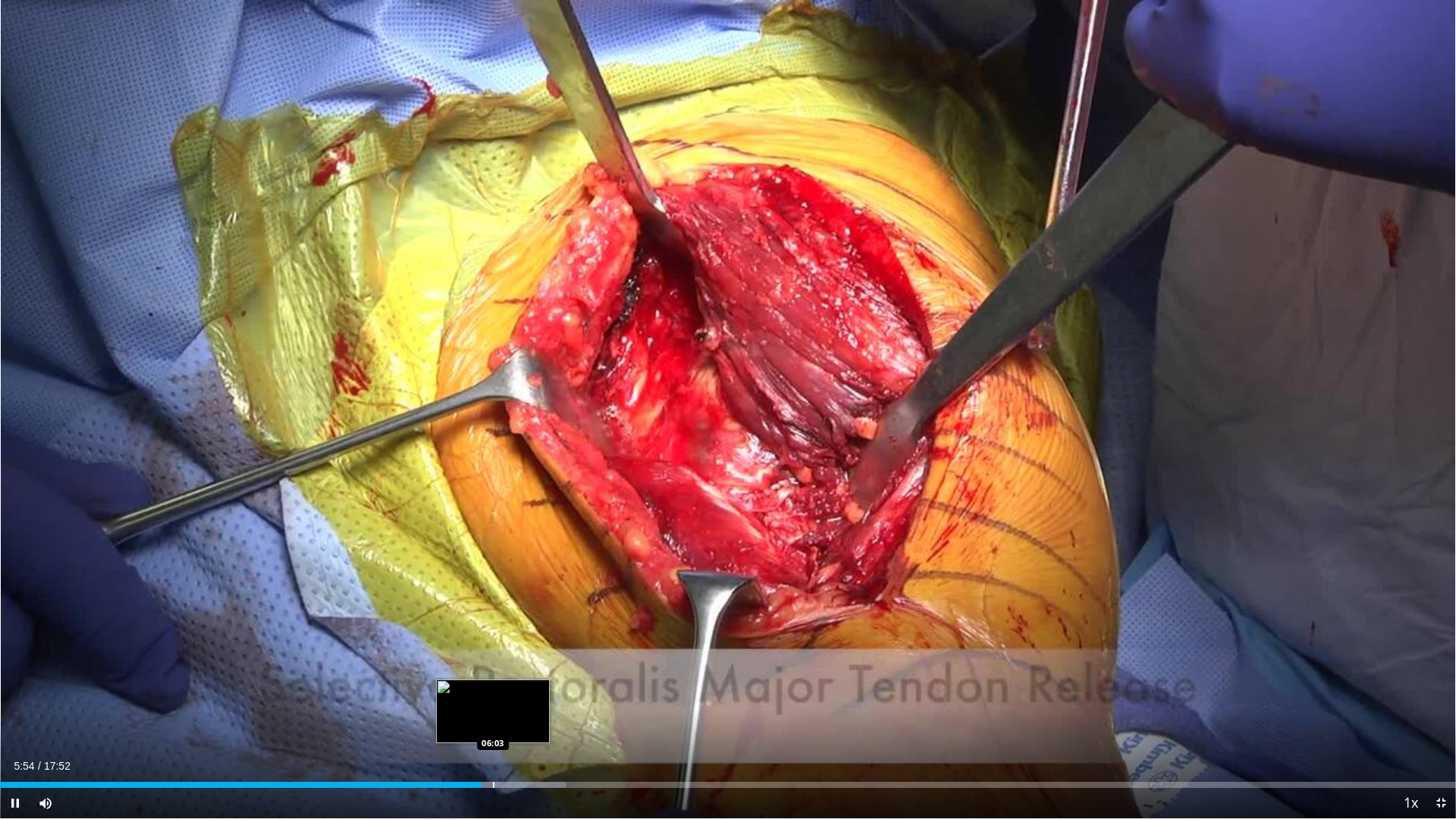
click at [494, 696] on div "Progress Bar" at bounding box center [494, 784] width 2 height 6
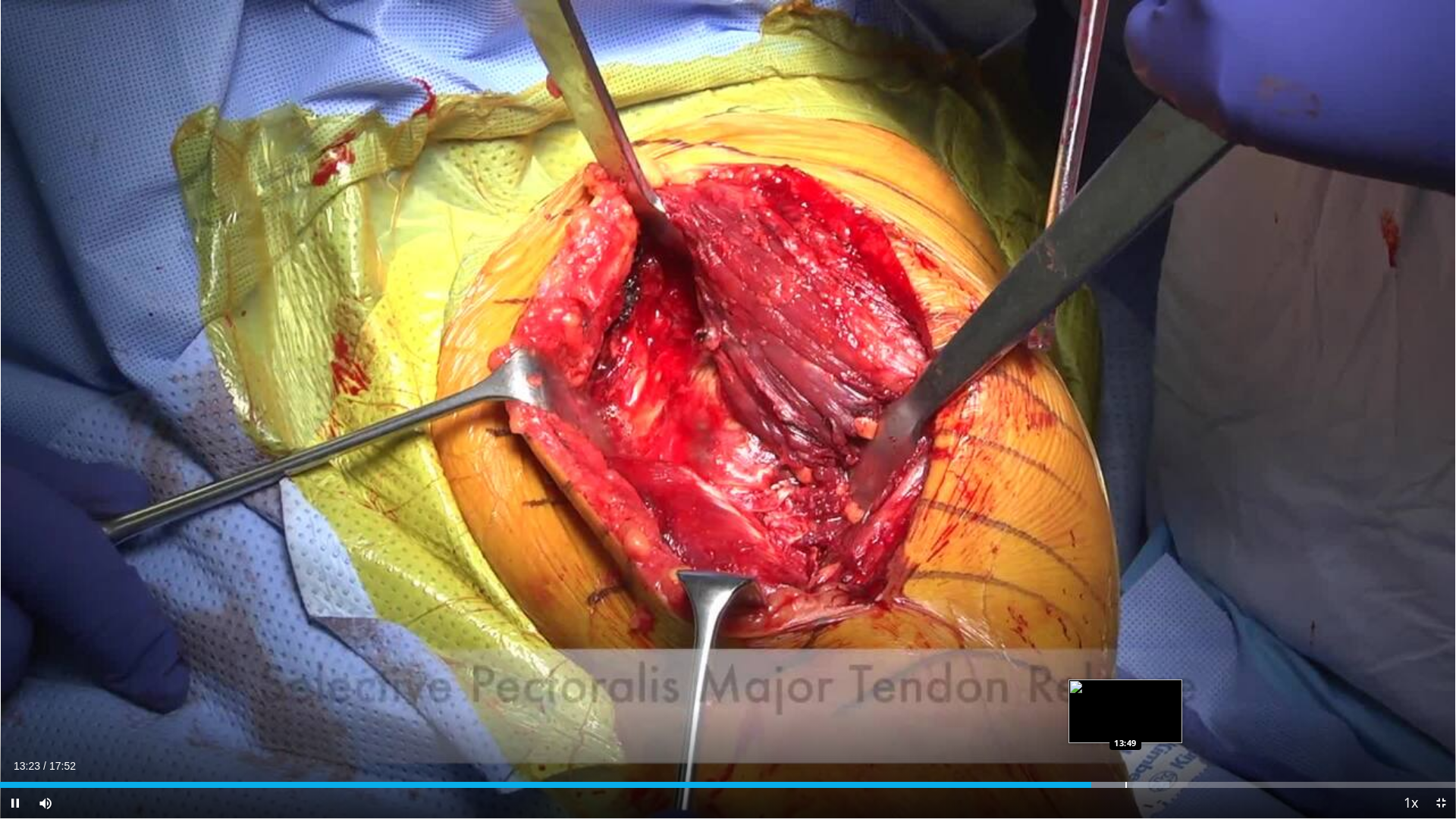
click at [1125, 696] on div "Progress Bar" at bounding box center [1109, 784] width 119 height 6
click at [1145, 696] on div "Progress Bar" at bounding box center [1146, 784] width 2 height 6
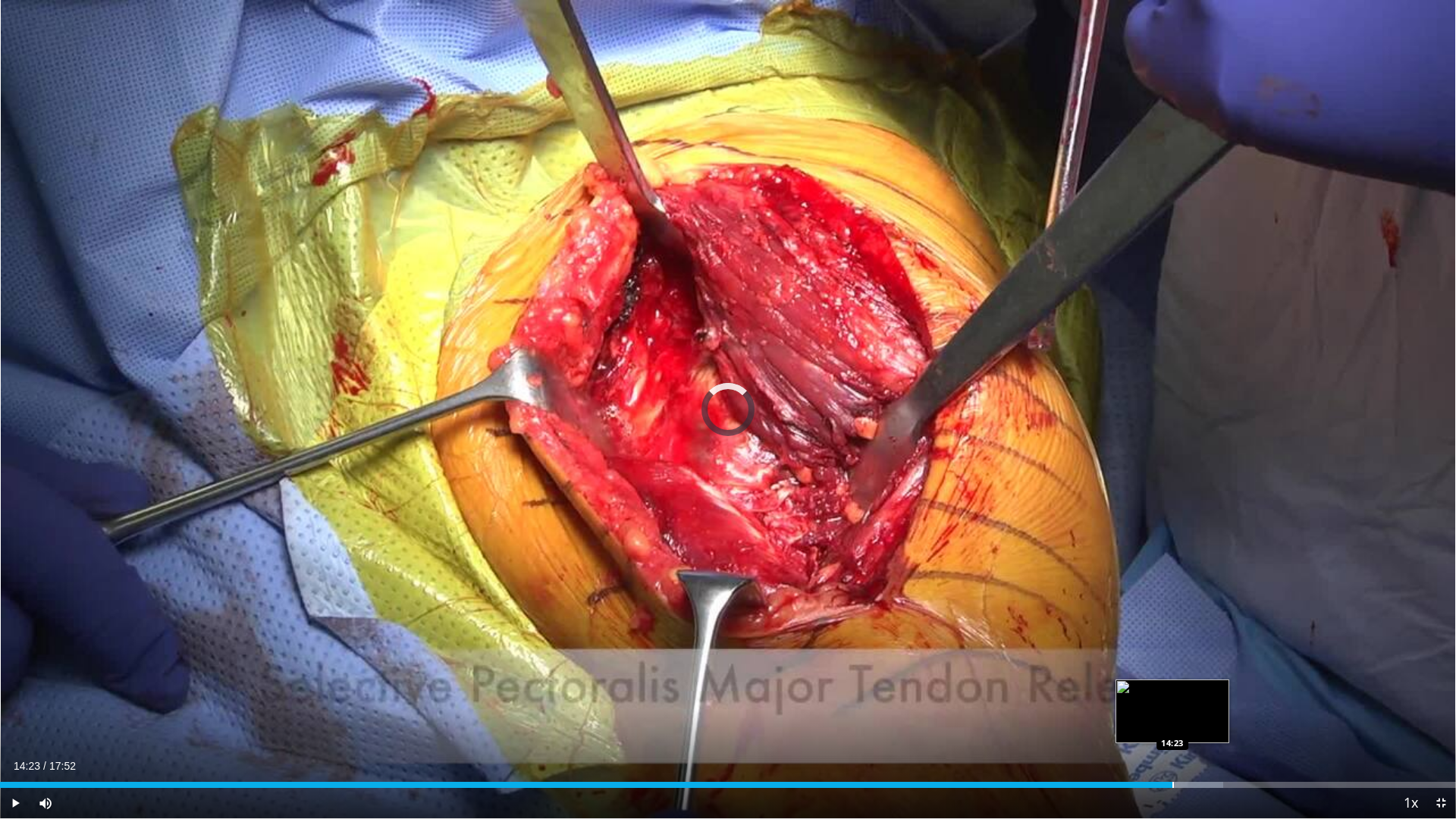
click at [1173, 696] on div "Progress Bar" at bounding box center [1173, 784] width 2 height 6
drag, startPoint x: 1217, startPoint y: 787, endPoint x: 1230, endPoint y: 788, distance: 13.0
click at [0, 0] on div "Progress Bar" at bounding box center [0, 0] width 0 height 0
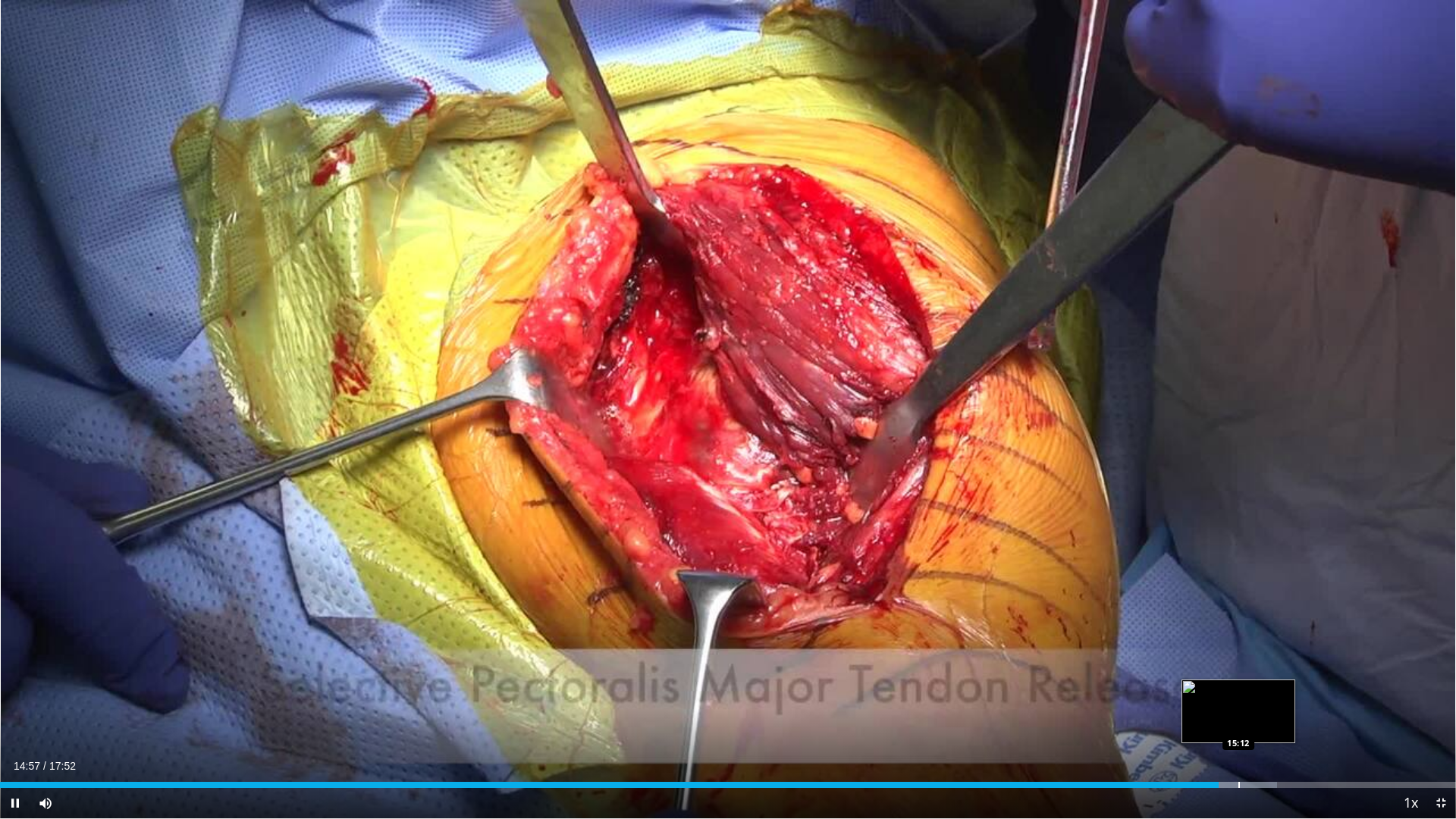
drag, startPoint x: 1238, startPoint y: 785, endPoint x: 1259, endPoint y: 784, distance: 21.0
click at [1240, 696] on div "Loaded : 87.72% 14:57 15:12" at bounding box center [728, 784] width 1456 height 6
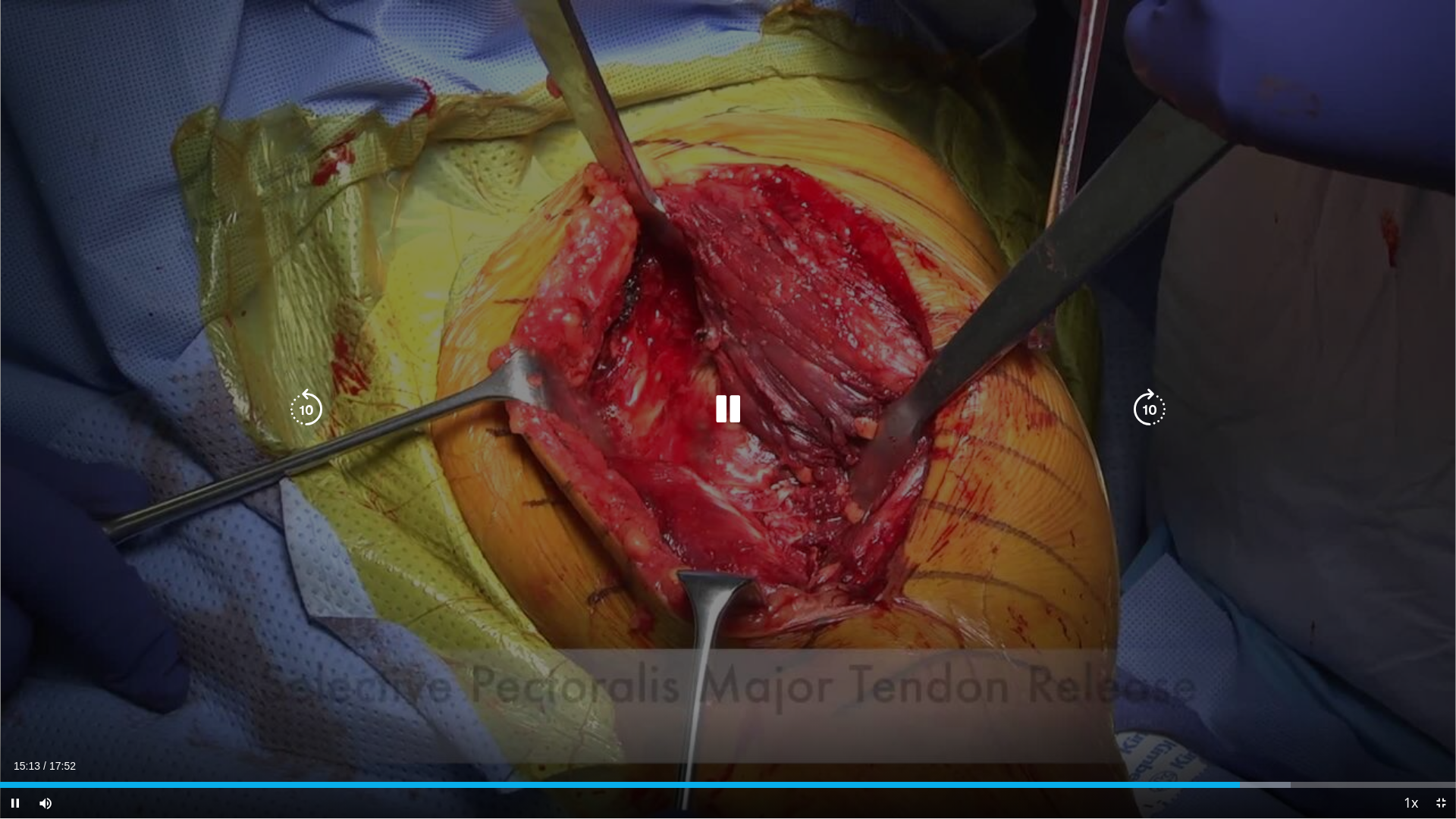
click at [0, 0] on div "Progress Bar" at bounding box center [0, 0] width 0 height 0
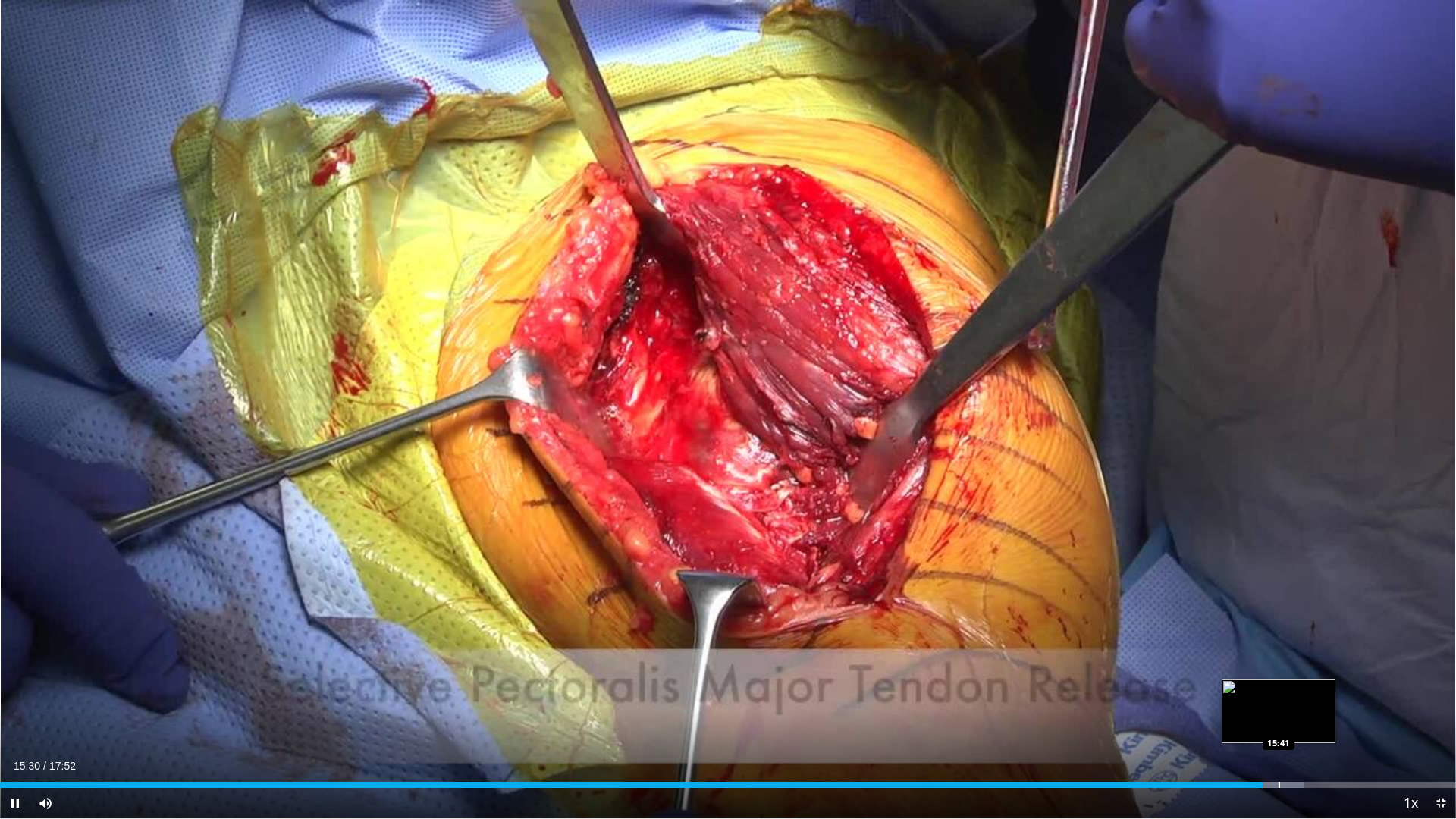
click at [1278, 696] on div "Progress Bar" at bounding box center [1279, 784] width 2 height 6
click at [1293, 696] on div "Progress Bar" at bounding box center [1294, 784] width 2 height 6
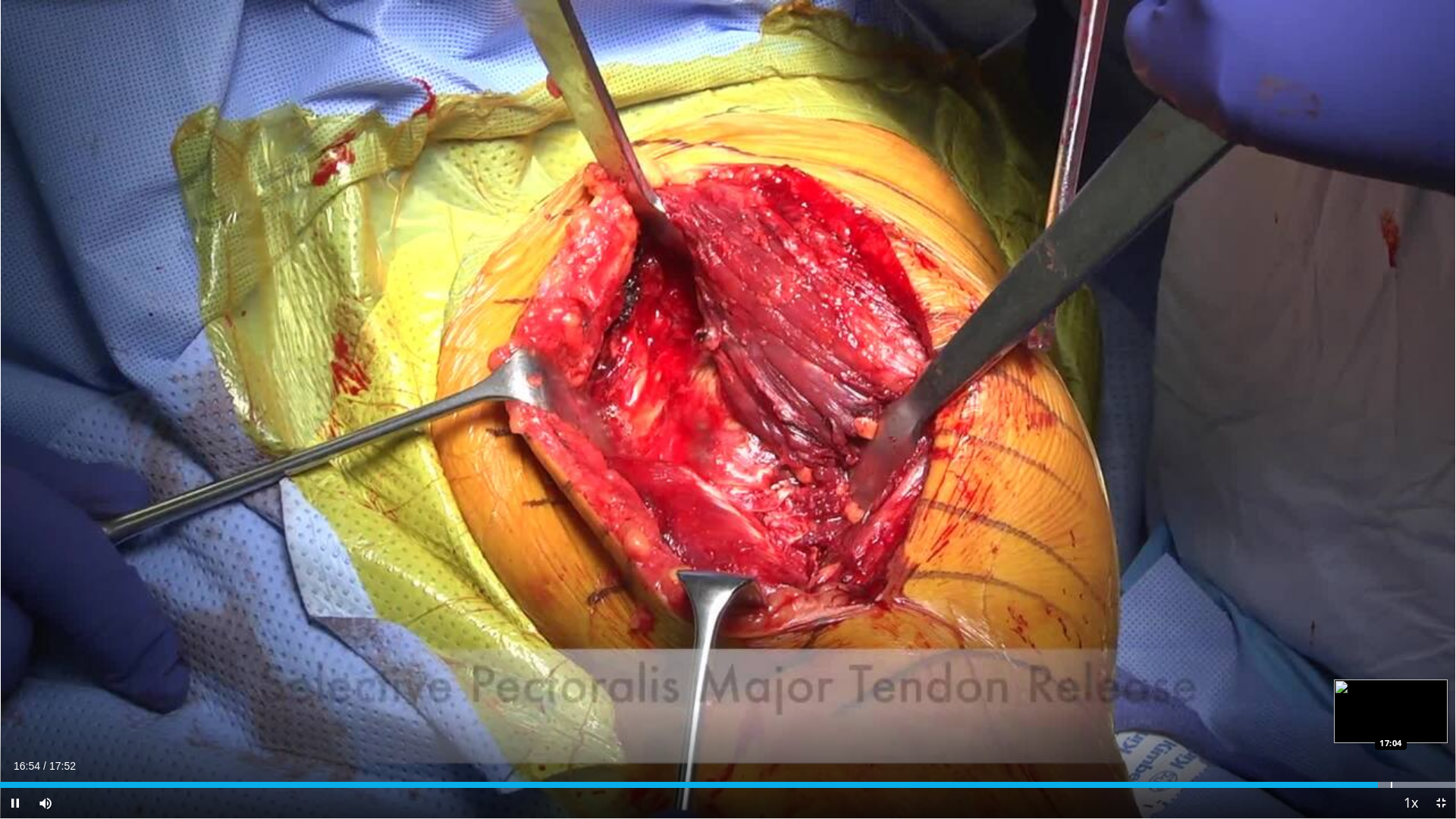
click at [1393, 696] on div "Progress Bar" at bounding box center [1392, 784] width 2 height 6
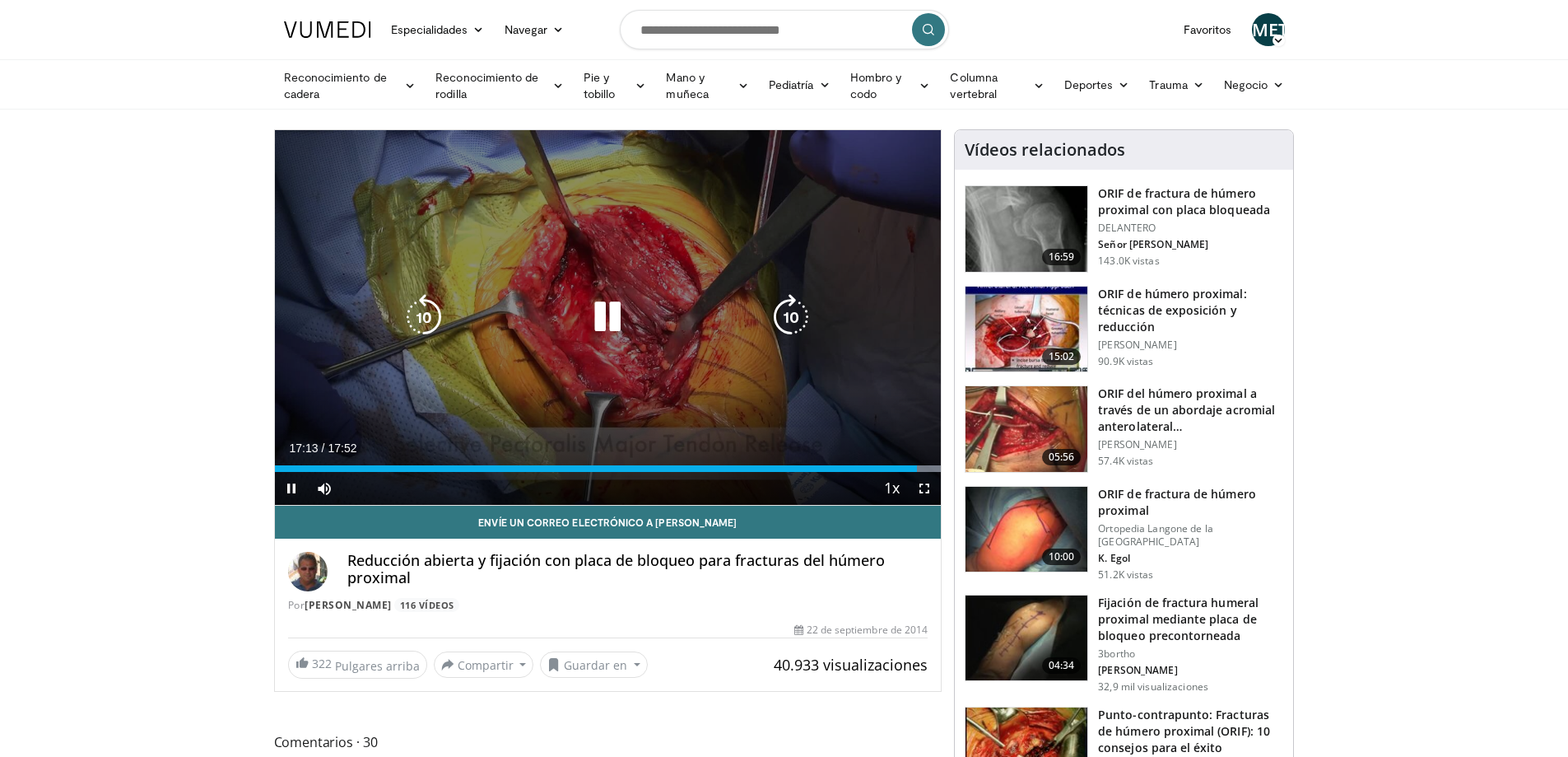
click at [783, 408] on div "10 seconds Tap to unmute" at bounding box center [607, 317] width 666 height 375
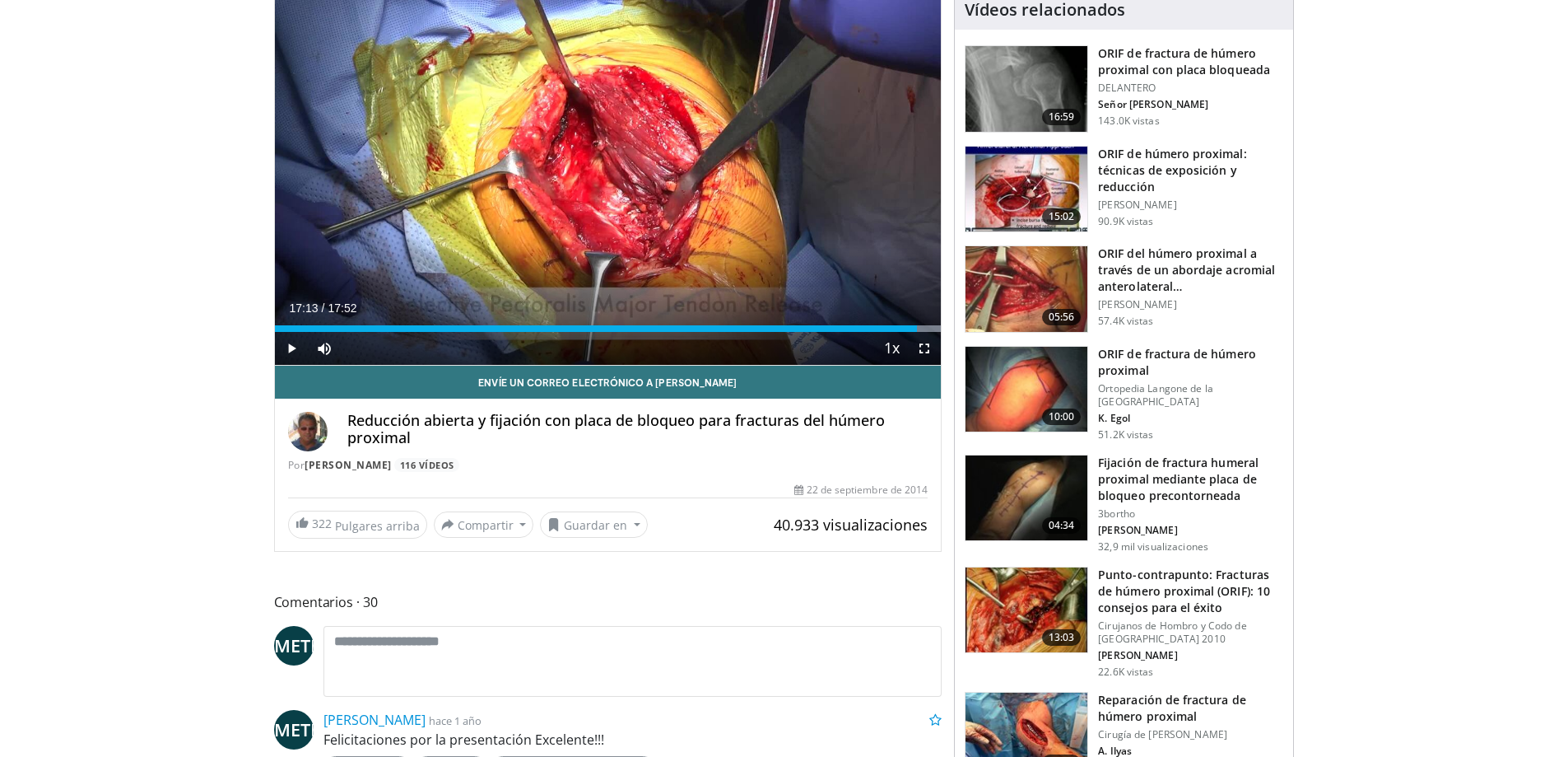
scroll to position [165, 0]
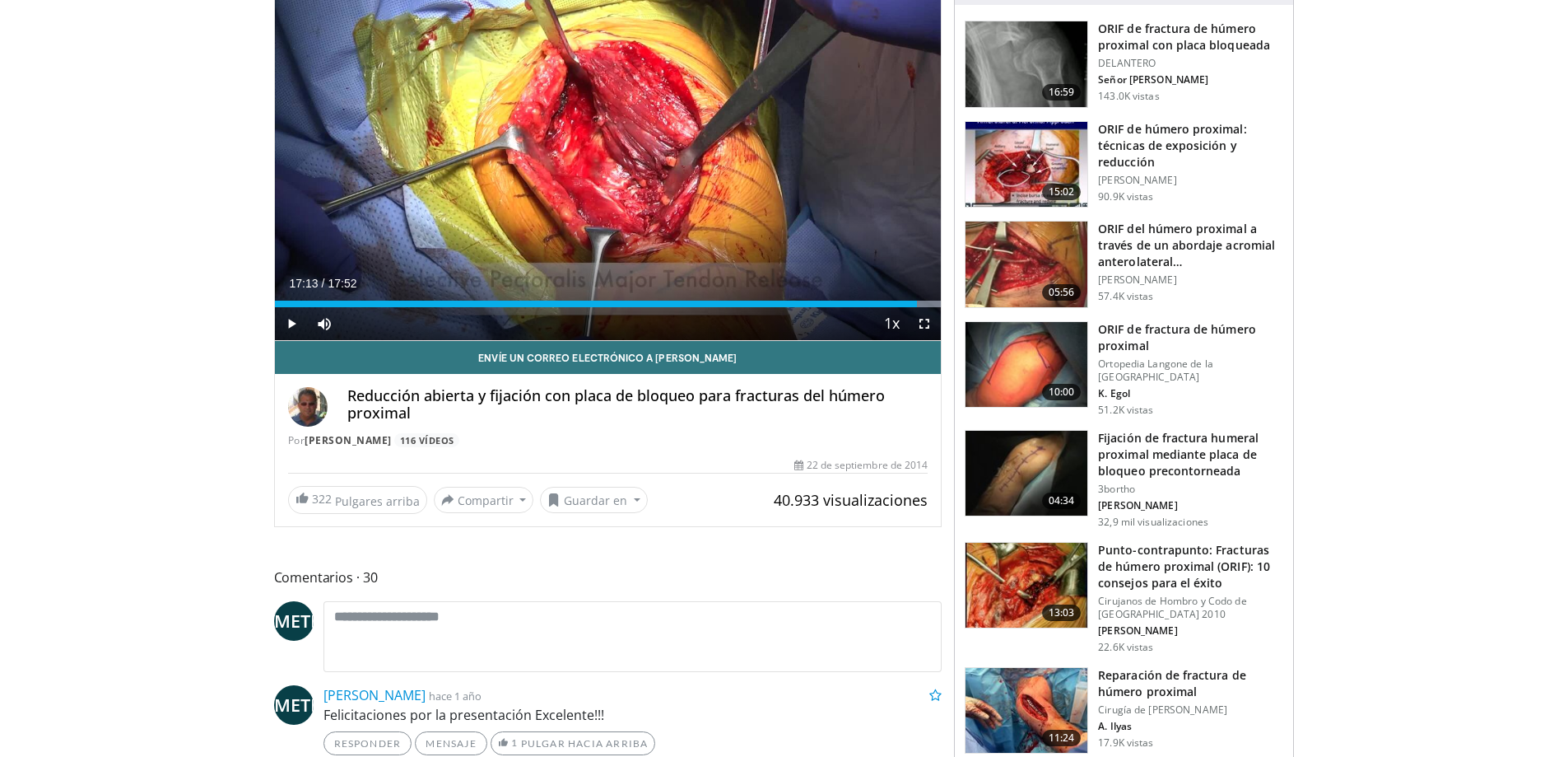
click at [1027, 480] on img at bounding box center [1026, 473] width 122 height 86
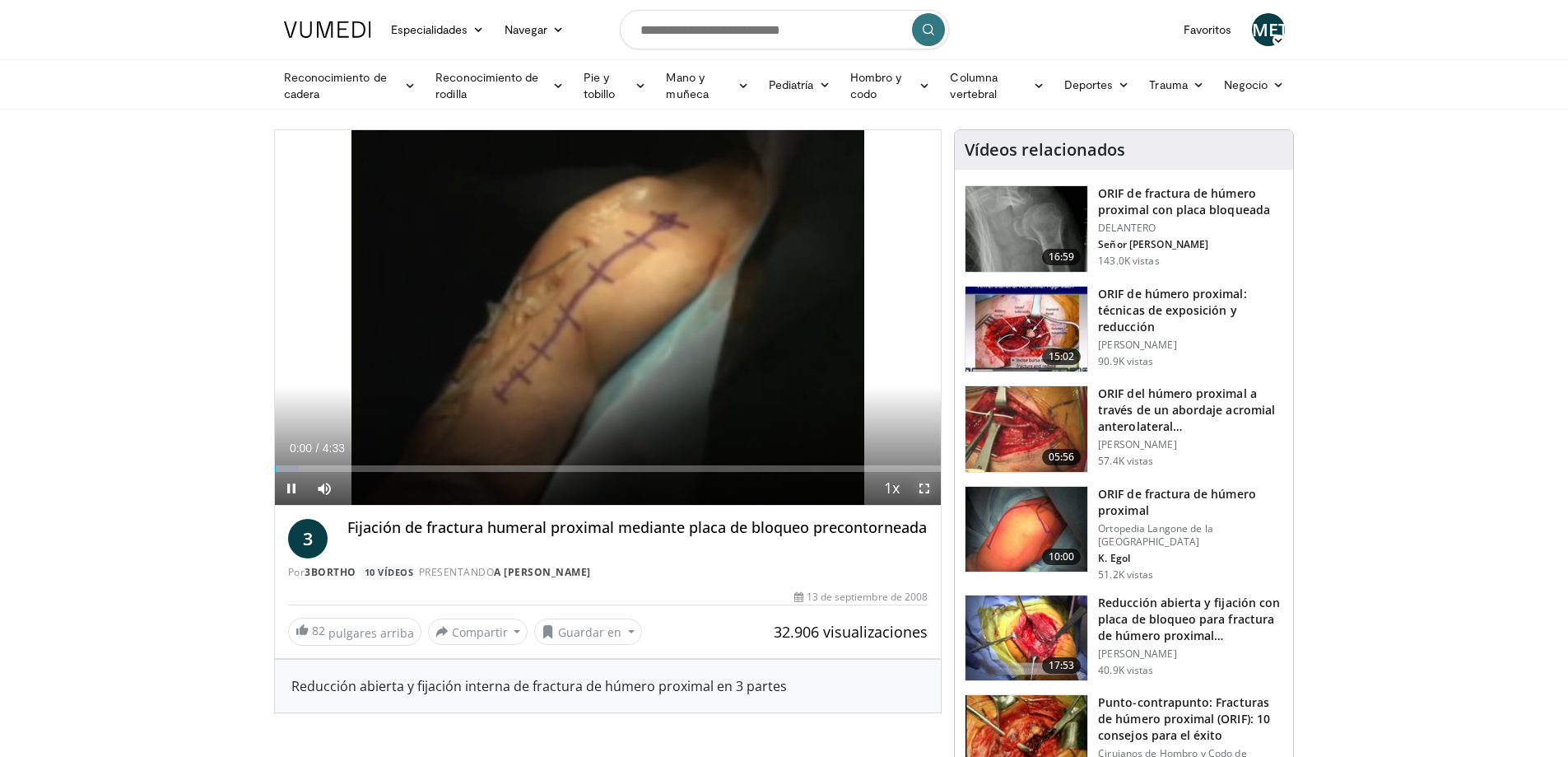
drag, startPoint x: 922, startPoint y: 484, endPoint x: 937, endPoint y: 605, distance: 121.9
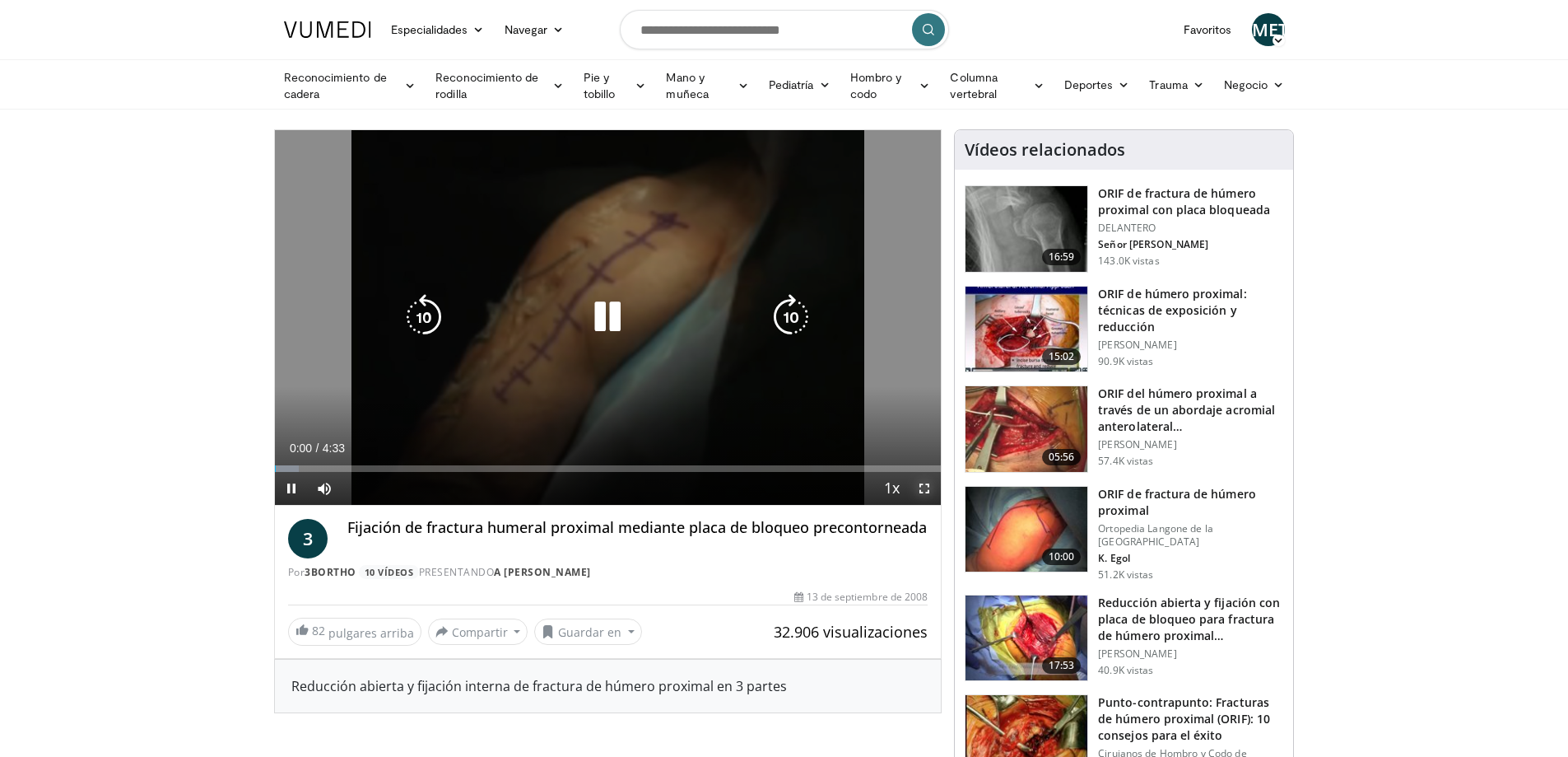
click at [922, 486] on span "Video Player" at bounding box center [924, 488] width 33 height 33
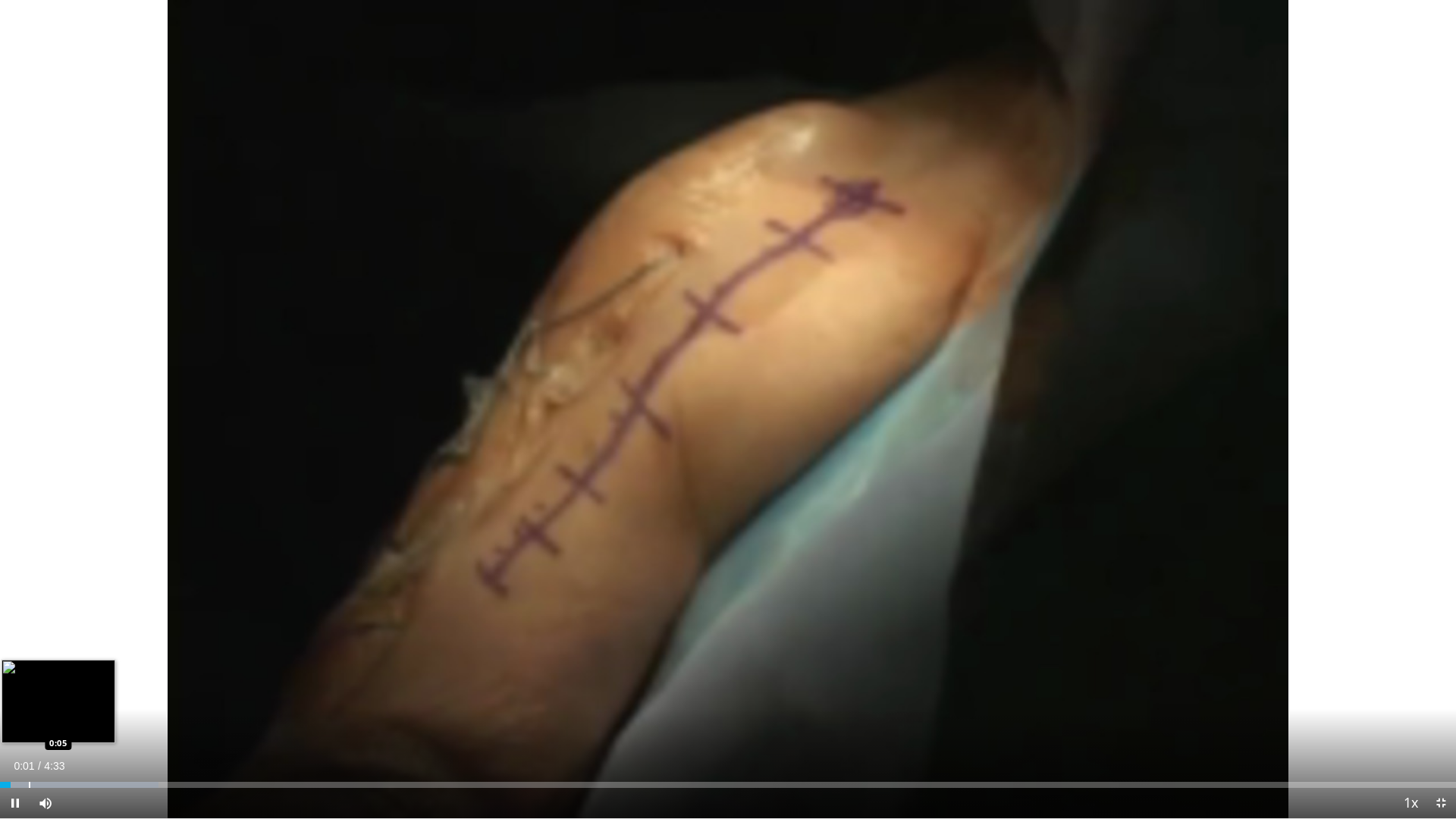
click at [30, 696] on div "Progress Bar" at bounding box center [30, 784] width 2 height 6
drag, startPoint x: 59, startPoint y: 784, endPoint x: 83, endPoint y: 784, distance: 24.0
click at [64, 696] on div "Loaded : 10.87% 0:10 0:10" at bounding box center [728, 784] width 1456 height 6
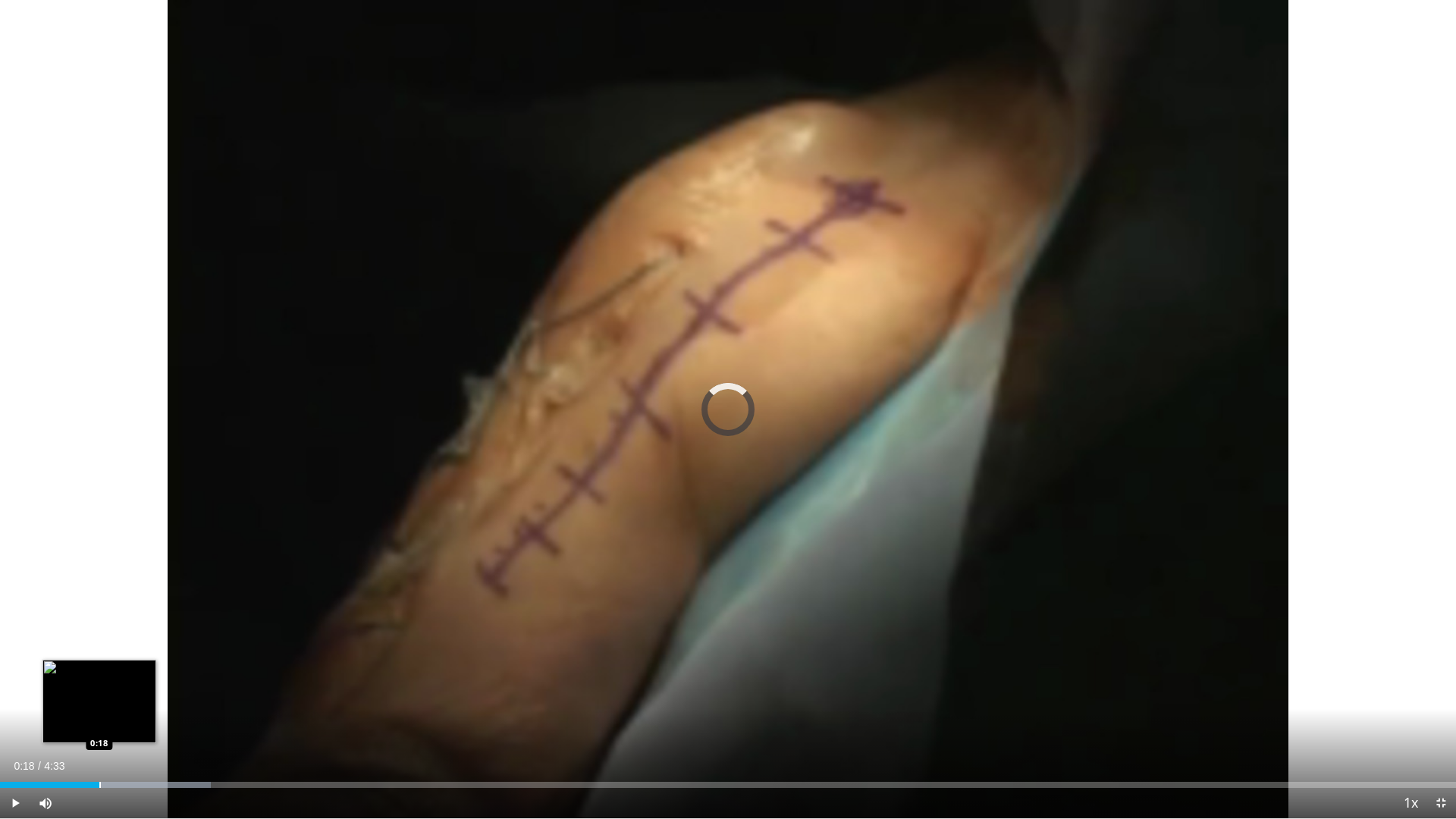
click at [100, 696] on div "Progress Bar" at bounding box center [101, 784] width 2 height 6
drag, startPoint x: 130, startPoint y: 784, endPoint x: 147, endPoint y: 784, distance: 17.0
click at [131, 696] on div "Progress Bar" at bounding box center [131, 784] width 2 height 6
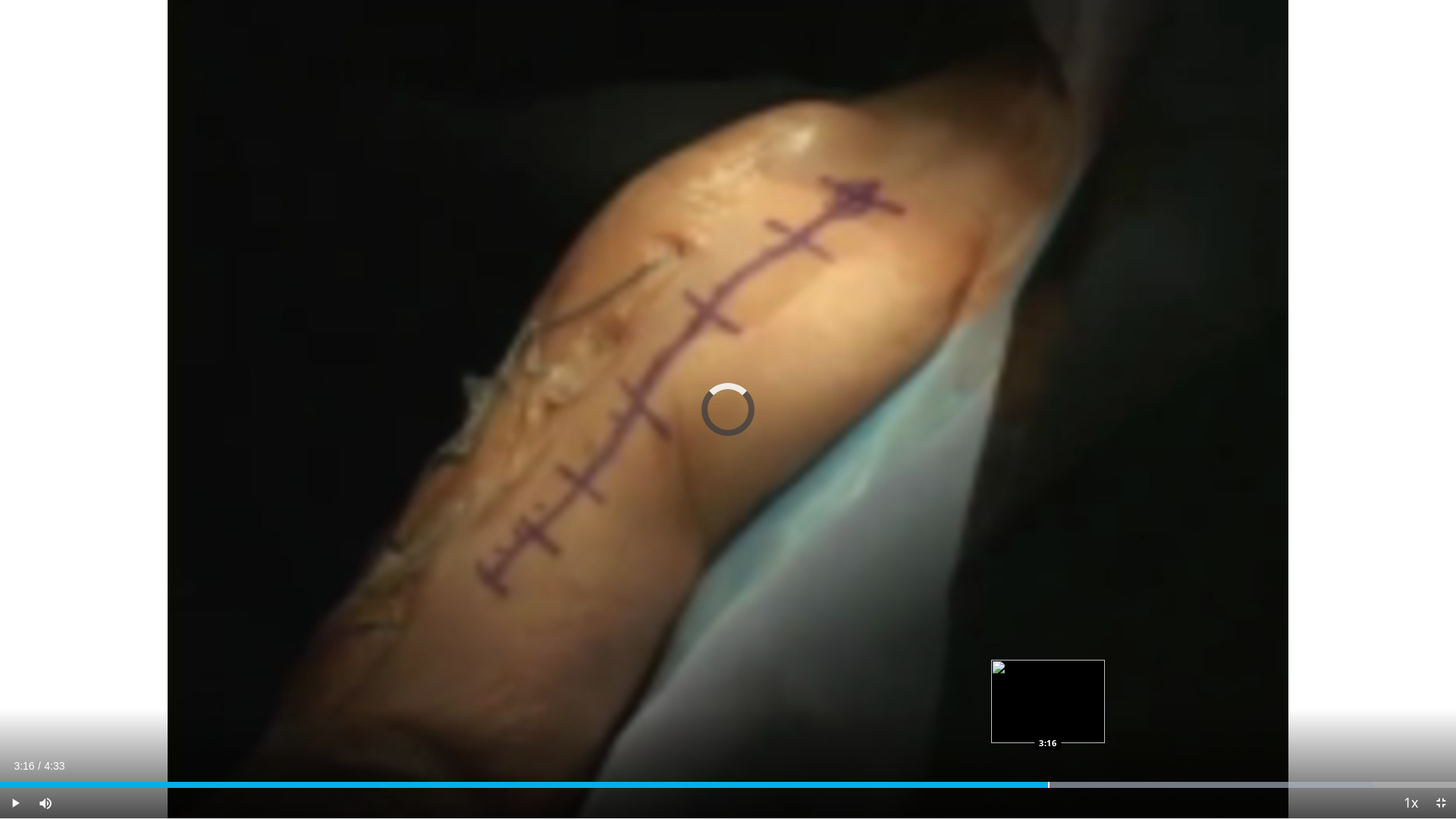
click at [1048, 696] on div "Loaded : 94.39% 3:14 3:16" at bounding box center [728, 780] width 1456 height 14
click at [1069, 696] on div "Loaded : 94.39% 3:16 3:20" at bounding box center [728, 780] width 1456 height 14
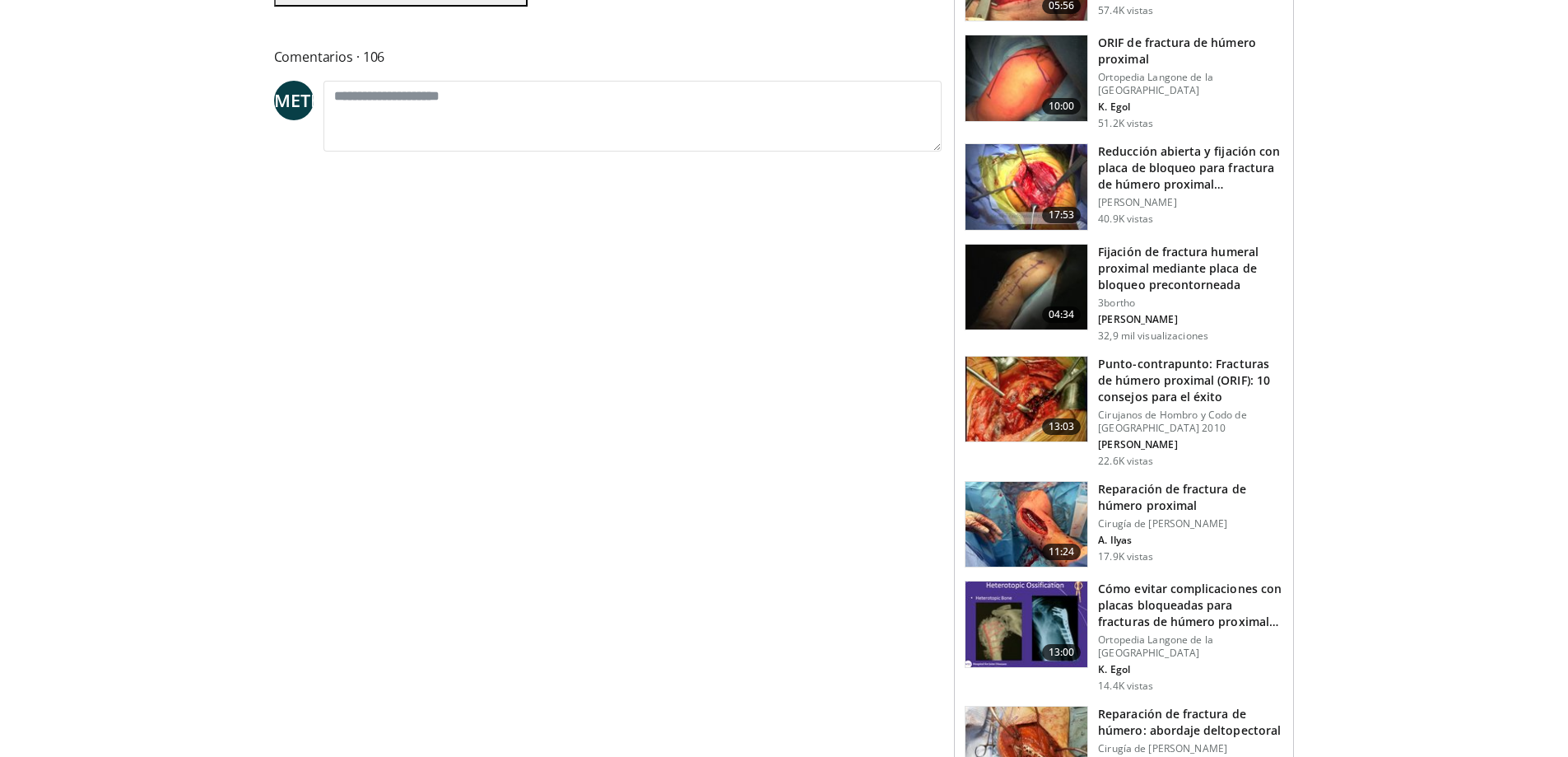
scroll to position [329, 0]
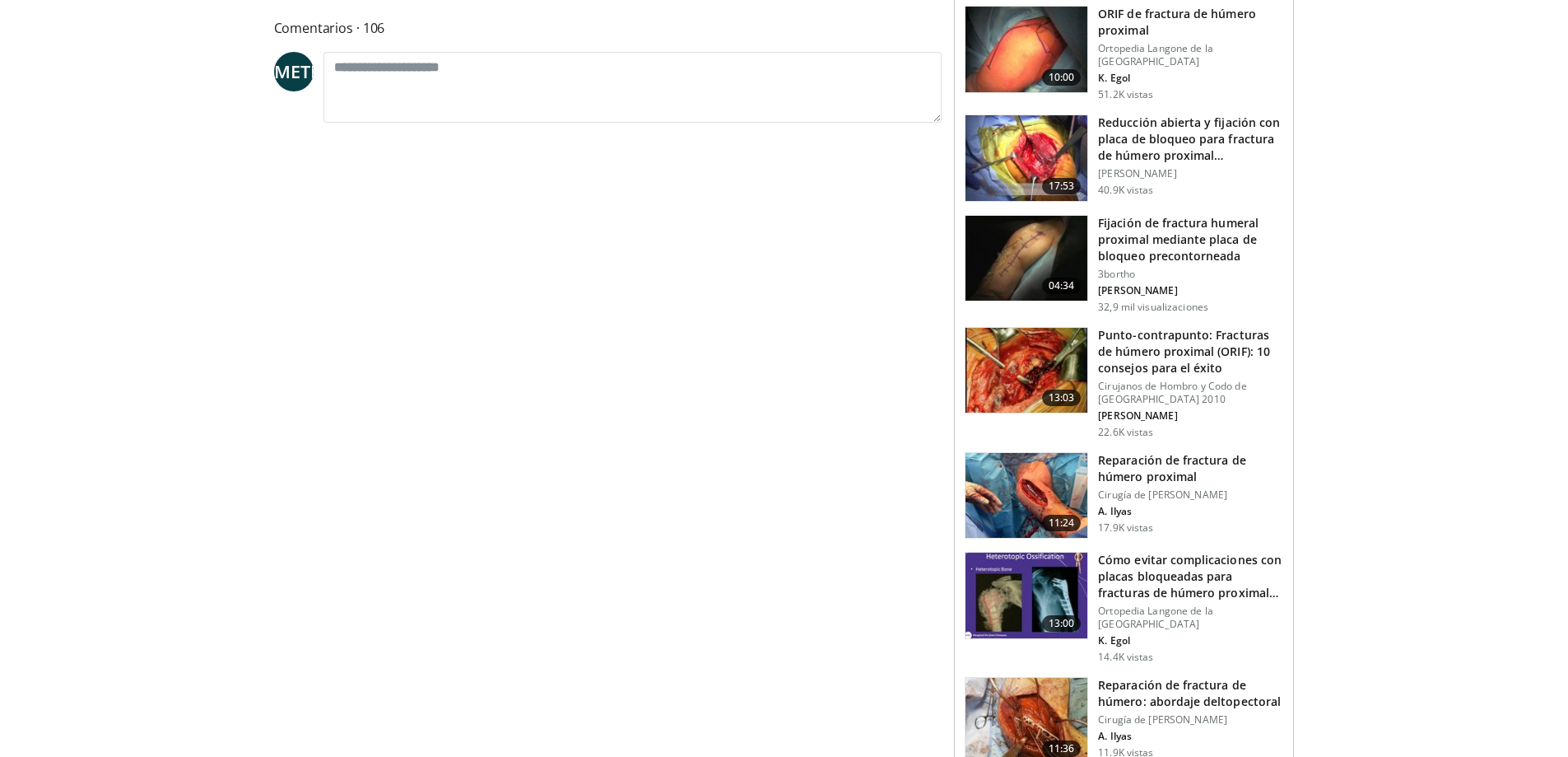
click at [1044, 380] on img at bounding box center [1026, 370] width 122 height 86
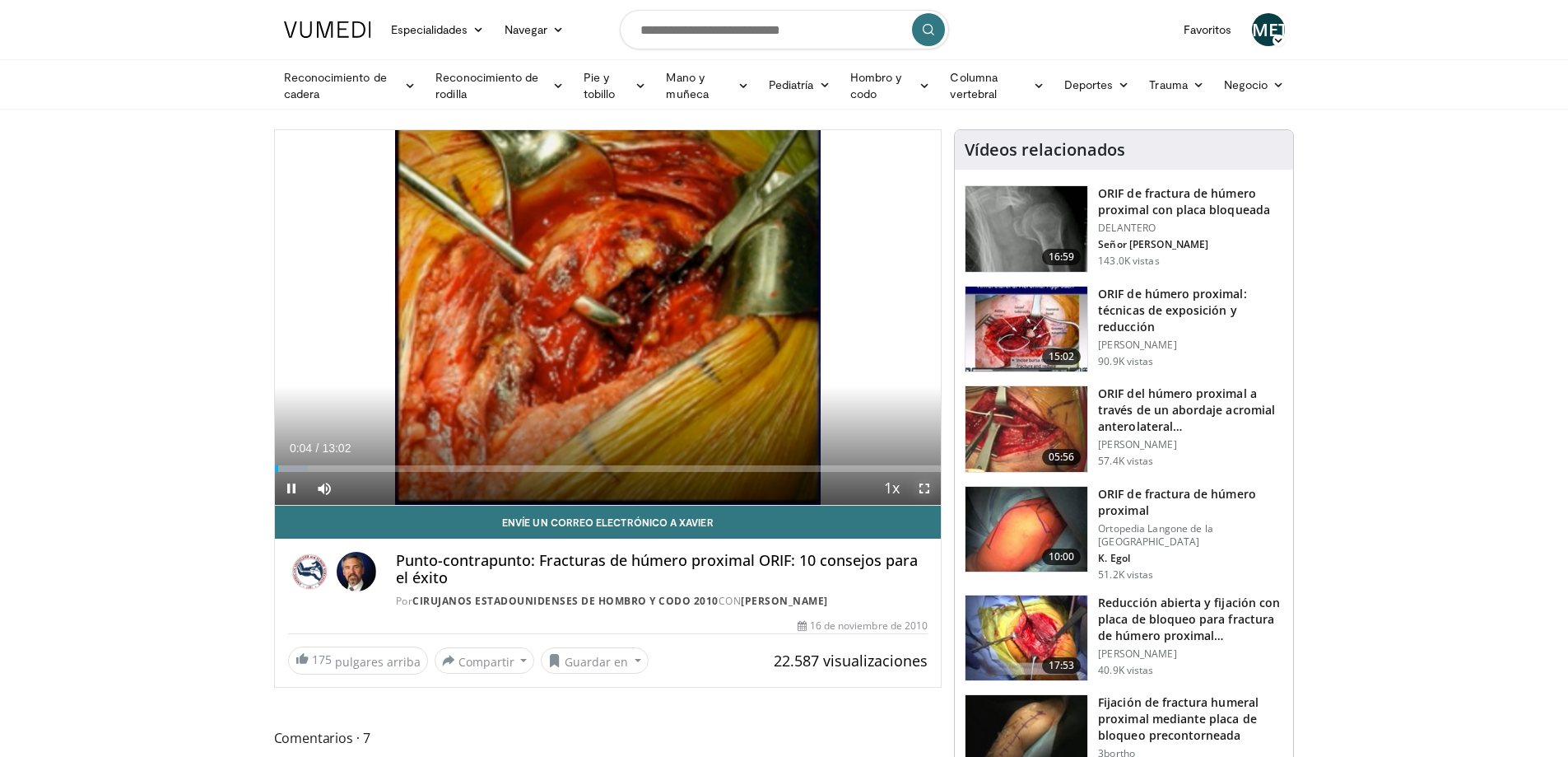
click at [918, 487] on span "Video Player" at bounding box center [924, 488] width 33 height 33
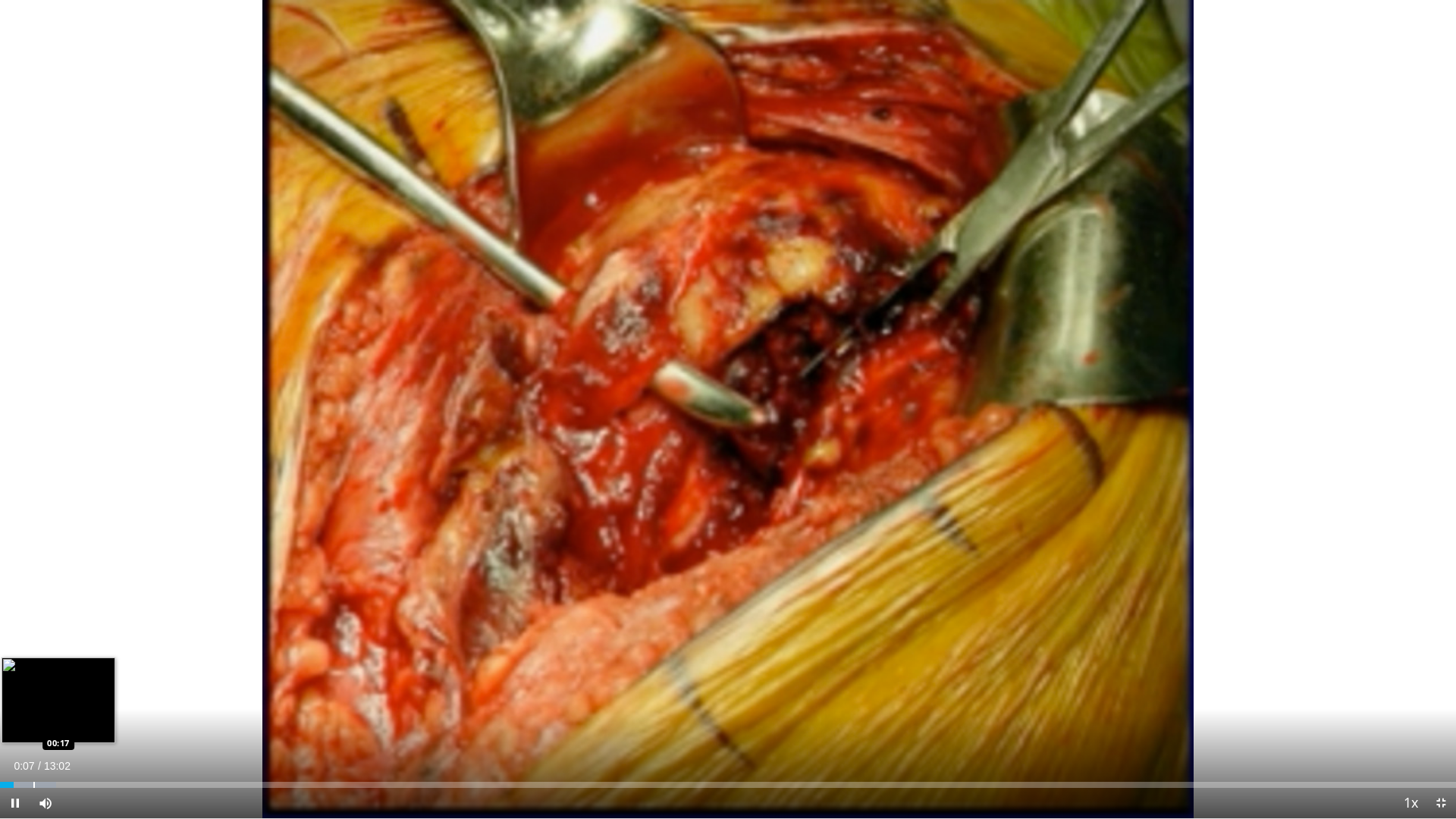
click at [33, 696] on div "Progress Bar" at bounding box center [34, 784] width 2 height 6
click at [58, 696] on div "Progress Bar" at bounding box center [59, 784] width 2 height 6
click at [79, 696] on div "Progress Bar" at bounding box center [80, 784] width 2 height 6
click at [100, 696] on div "Progress Bar" at bounding box center [101, 784] width 2 height 6
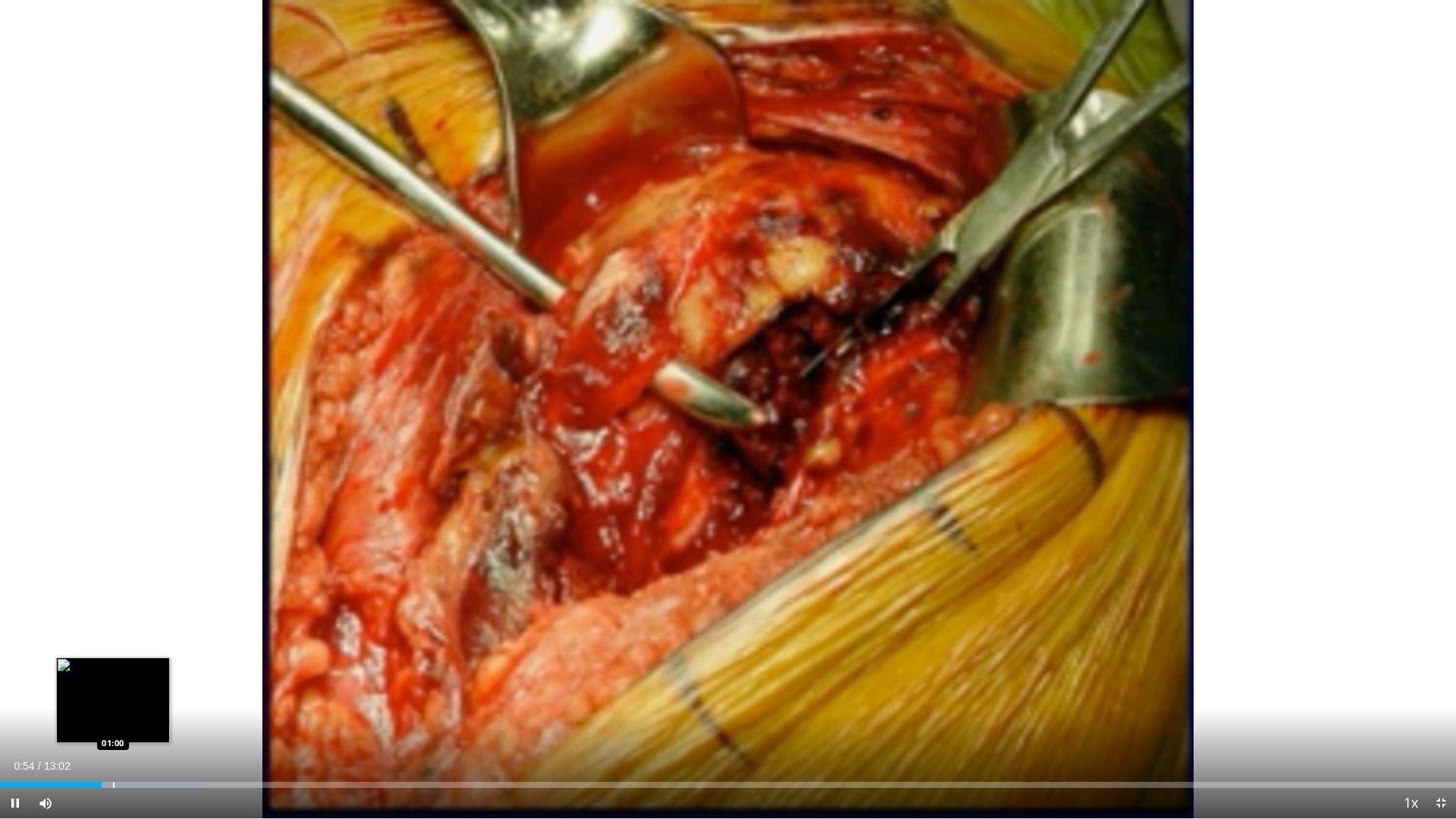
click at [115, 696] on div "Loaded : 13.93% 00:54 01:00" at bounding box center [728, 784] width 1456 height 6
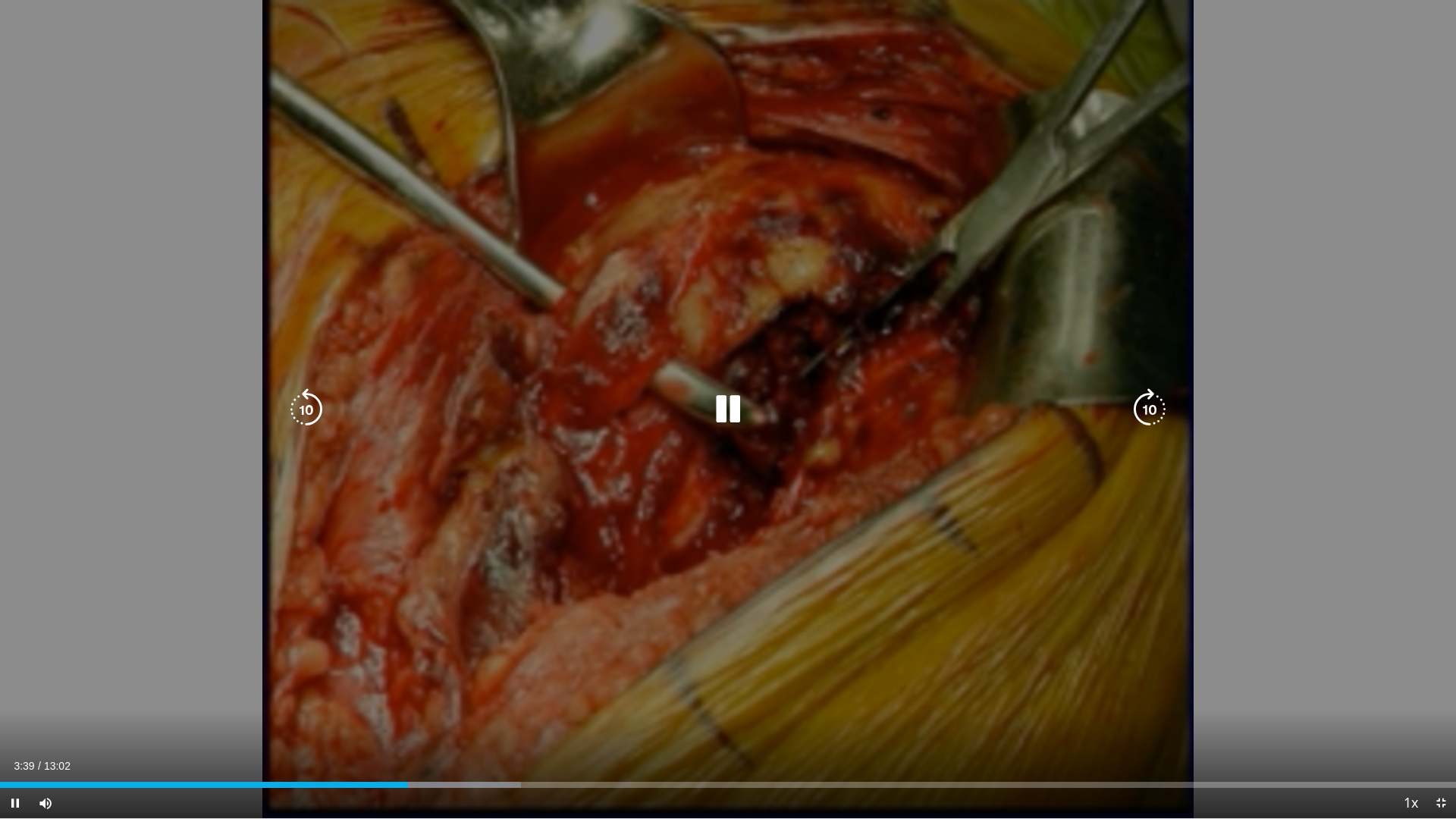
click at [728, 408] on icon "Video Player" at bounding box center [728, 410] width 43 height 43
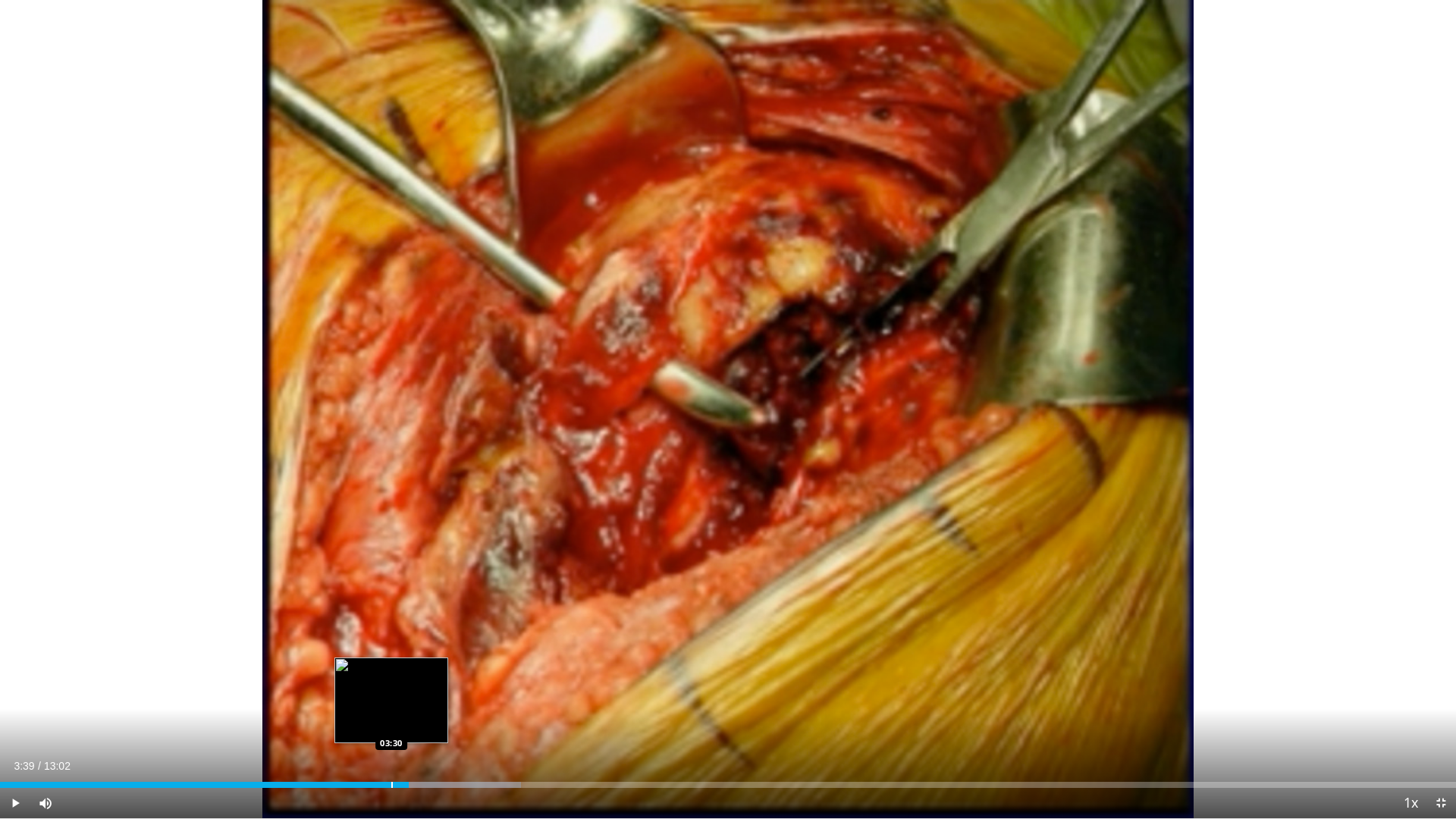
click at [391, 696] on div "Progress Bar" at bounding box center [392, 784] width 2 height 6
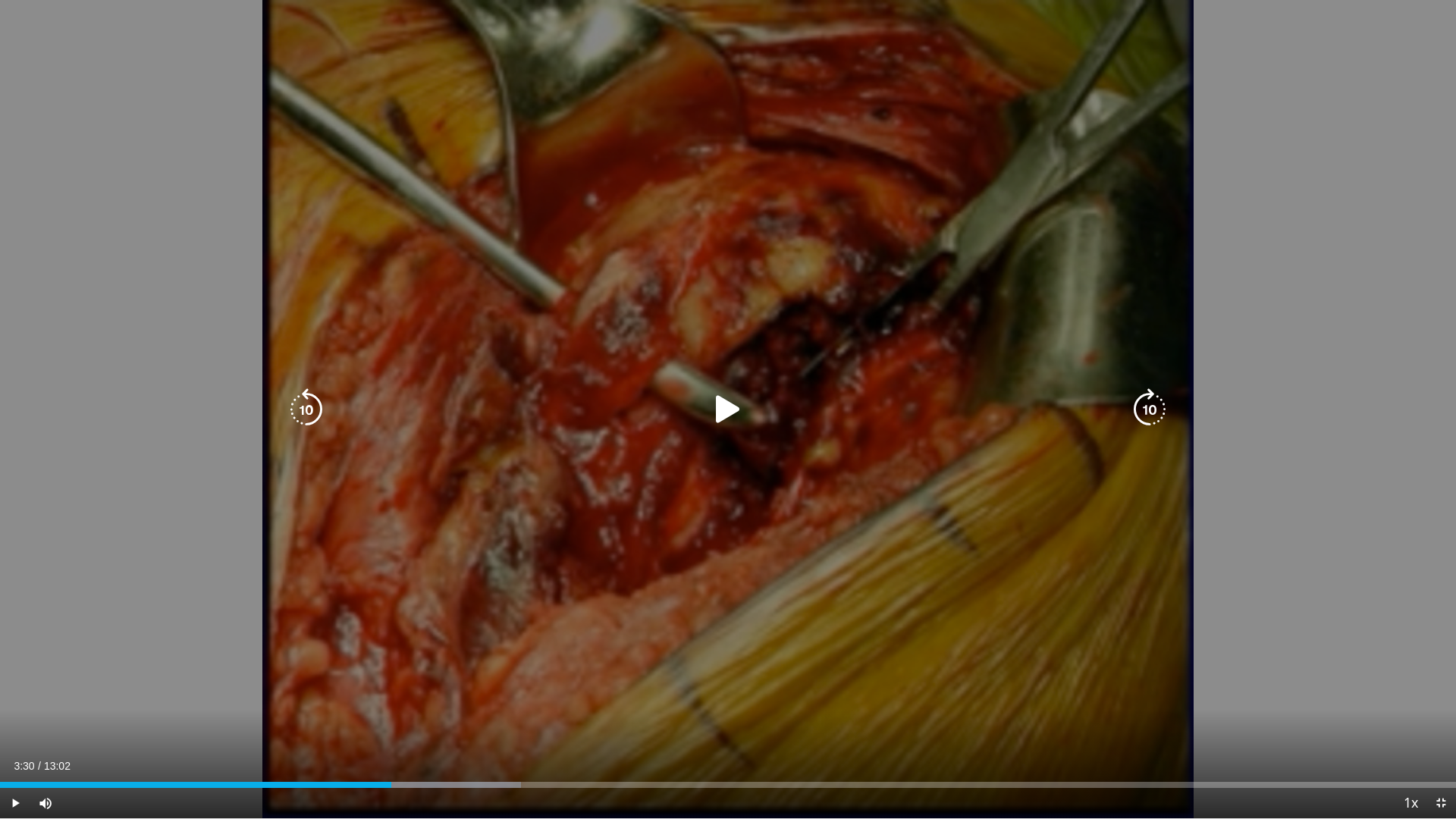
click at [720, 414] on icon "Video Player" at bounding box center [728, 410] width 43 height 43
click at [728, 413] on icon "Video Player" at bounding box center [728, 410] width 43 height 43
click at [727, 413] on icon "Video Player" at bounding box center [728, 410] width 43 height 43
click at [730, 405] on icon "Video Player" at bounding box center [728, 410] width 43 height 43
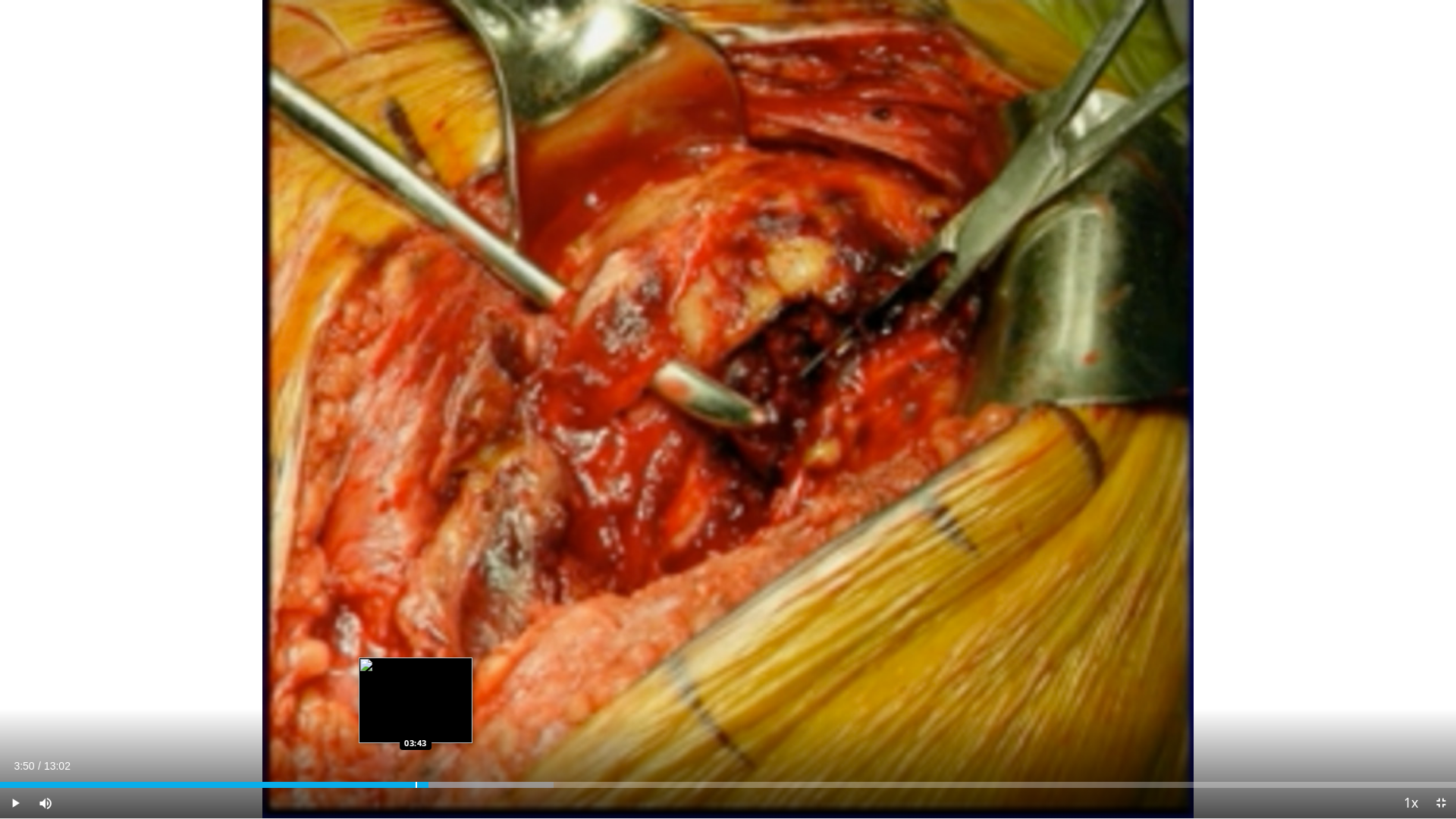
click at [414, 696] on div "Loaded : 38.00% 03:50 03:43" at bounding box center [728, 784] width 1456 height 6
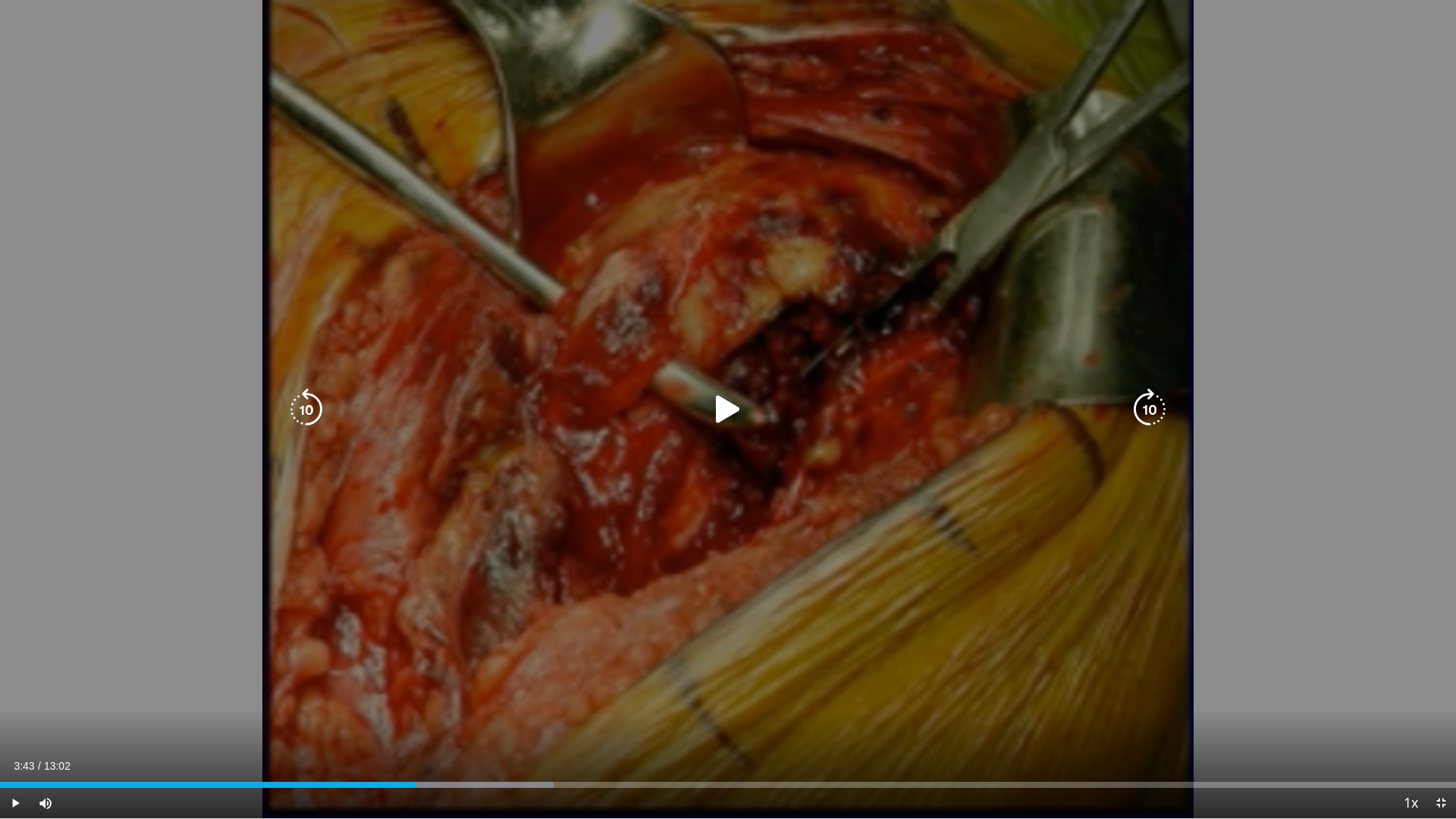
click at [717, 404] on icon "Video Player" at bounding box center [728, 410] width 43 height 43
click at [1073, 676] on div "10 seconds Tap to unmute" at bounding box center [728, 409] width 1456 height 818
click at [725, 410] on icon "Video Player" at bounding box center [728, 410] width 43 height 43
click at [717, 397] on icon "Video Player" at bounding box center [728, 410] width 43 height 43
drag, startPoint x: 723, startPoint y: 412, endPoint x: 1455, endPoint y: 545, distance: 744.0
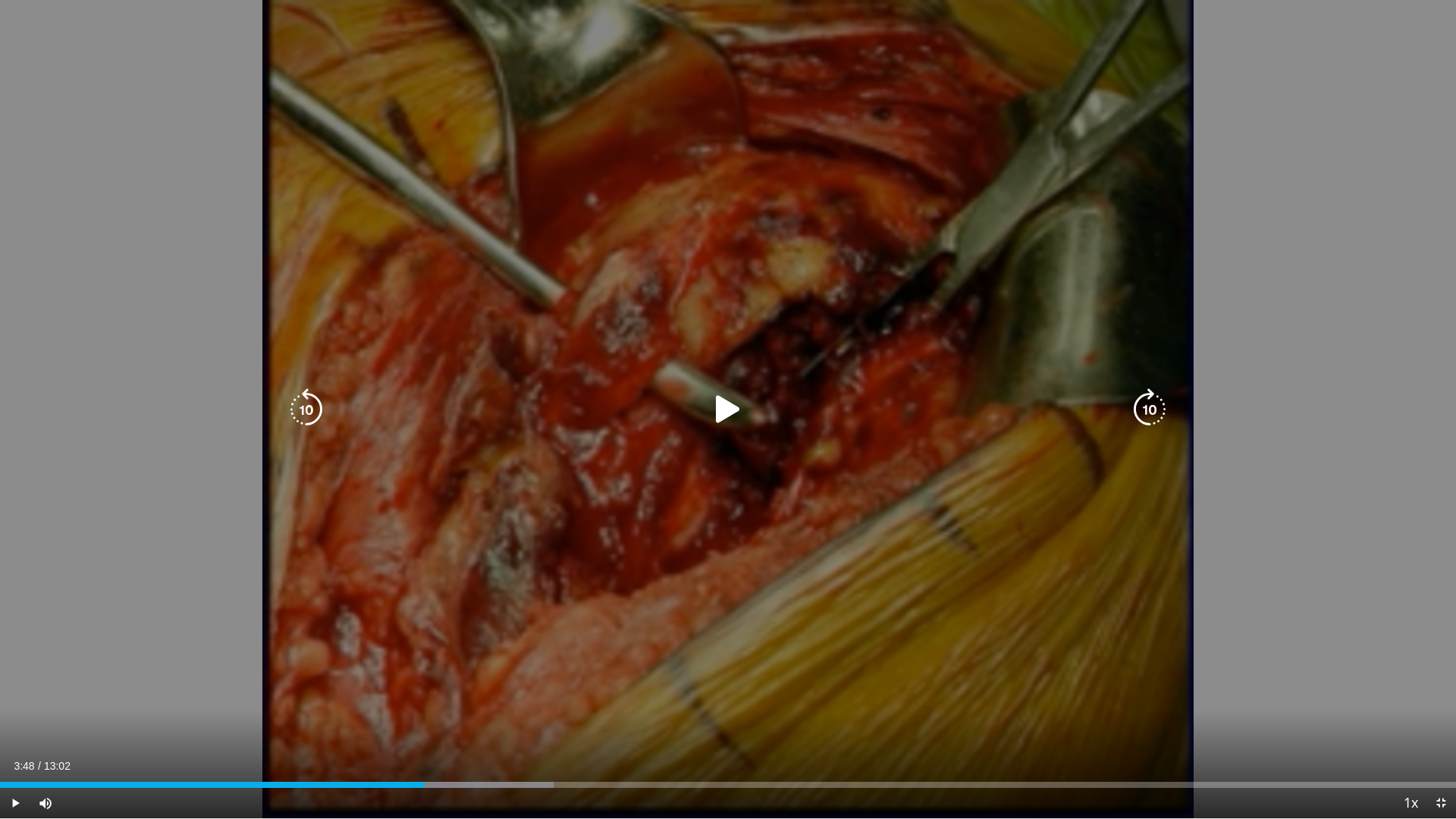
click at [725, 411] on icon "Video Player" at bounding box center [728, 410] width 43 height 43
click at [727, 398] on icon "Video Player" at bounding box center [728, 410] width 43 height 43
click at [720, 423] on icon "Video Player" at bounding box center [728, 410] width 43 height 43
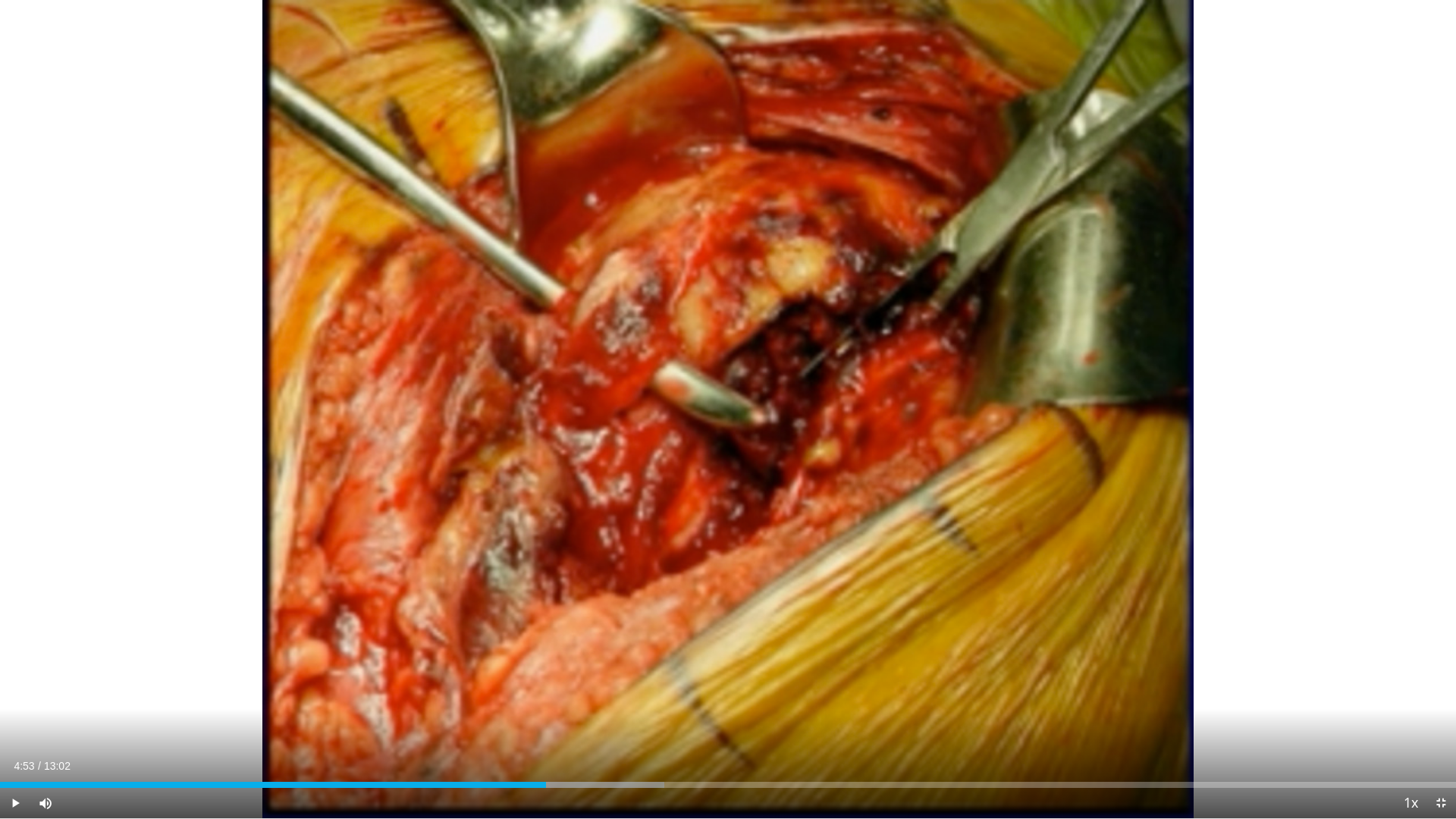
click at [713, 395] on button "Video Player" at bounding box center [728, 410] width 30 height 30
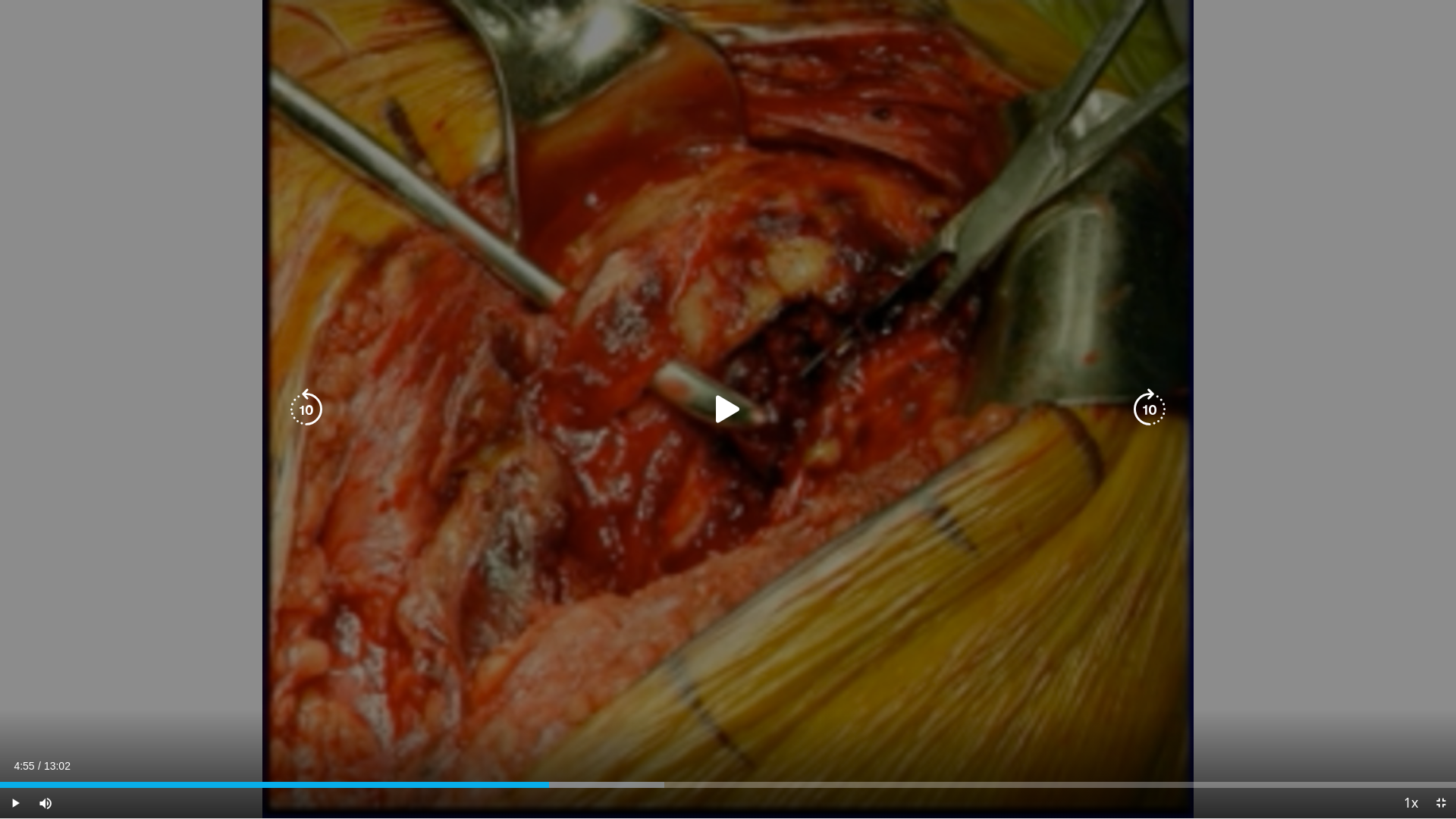
click at [724, 414] on icon "Video Player" at bounding box center [728, 410] width 43 height 43
click at [732, 407] on icon "Video Player" at bounding box center [728, 410] width 43 height 43
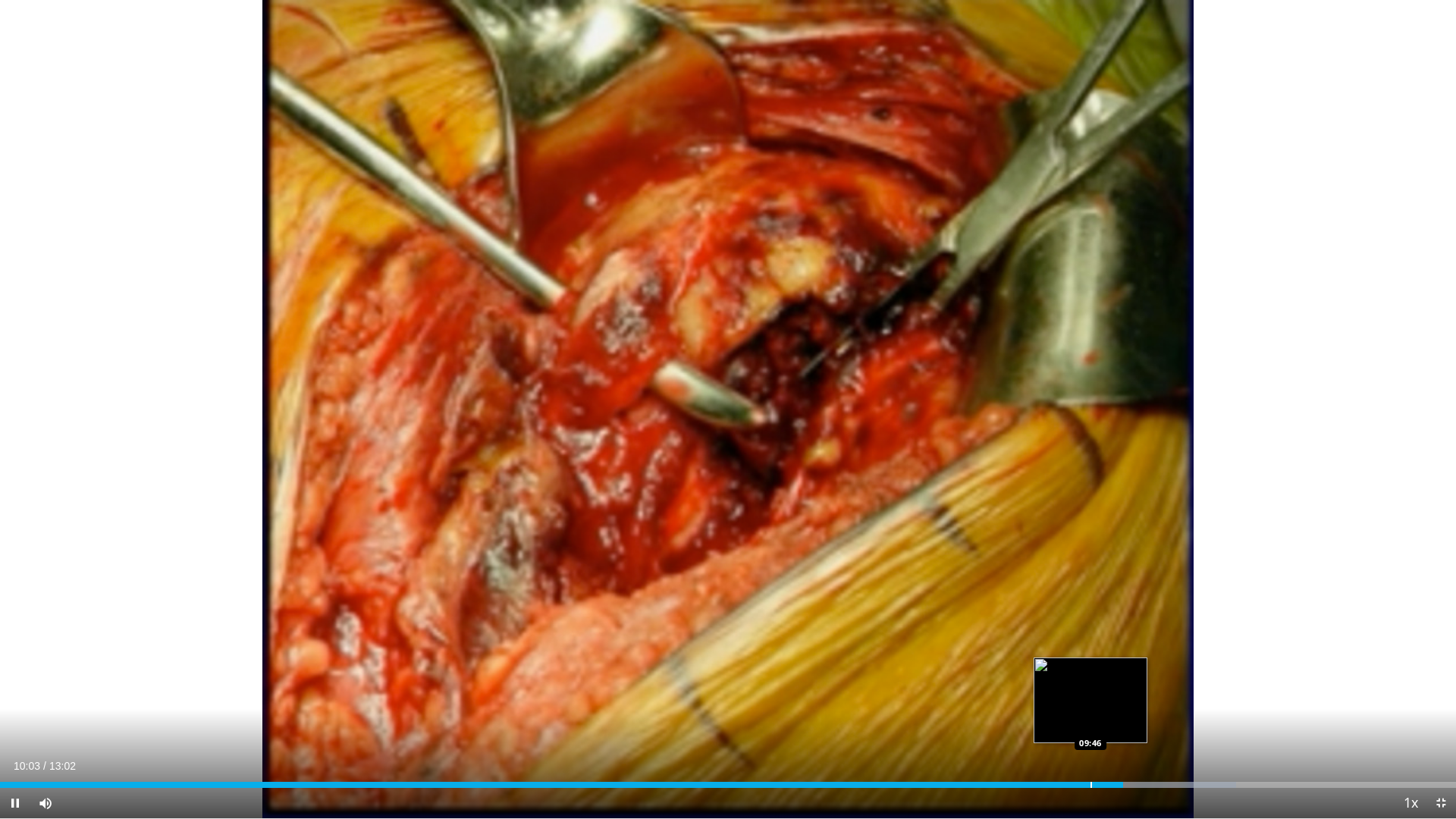
click at [1090, 696] on div "Loaded : 84.88% 10:04 09:46" at bounding box center [728, 780] width 1456 height 14
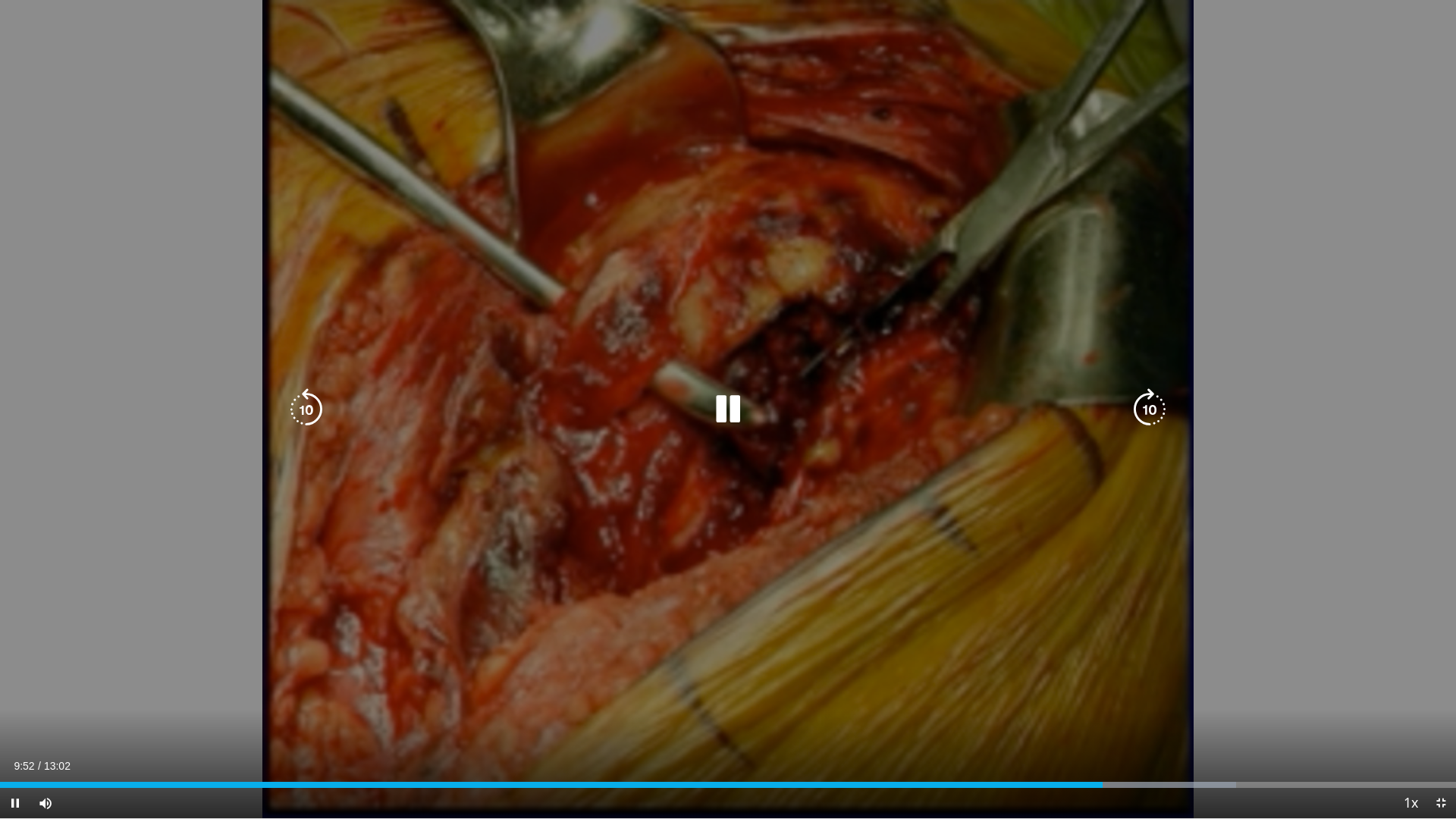
drag, startPoint x: 625, startPoint y: 642, endPoint x: 621, endPoint y: 652, distance: 10.8
click at [625, 642] on div "10 seconds Tap to unmute" at bounding box center [728, 409] width 1456 height 818
